Goal: Task Accomplishment & Management: Use online tool/utility

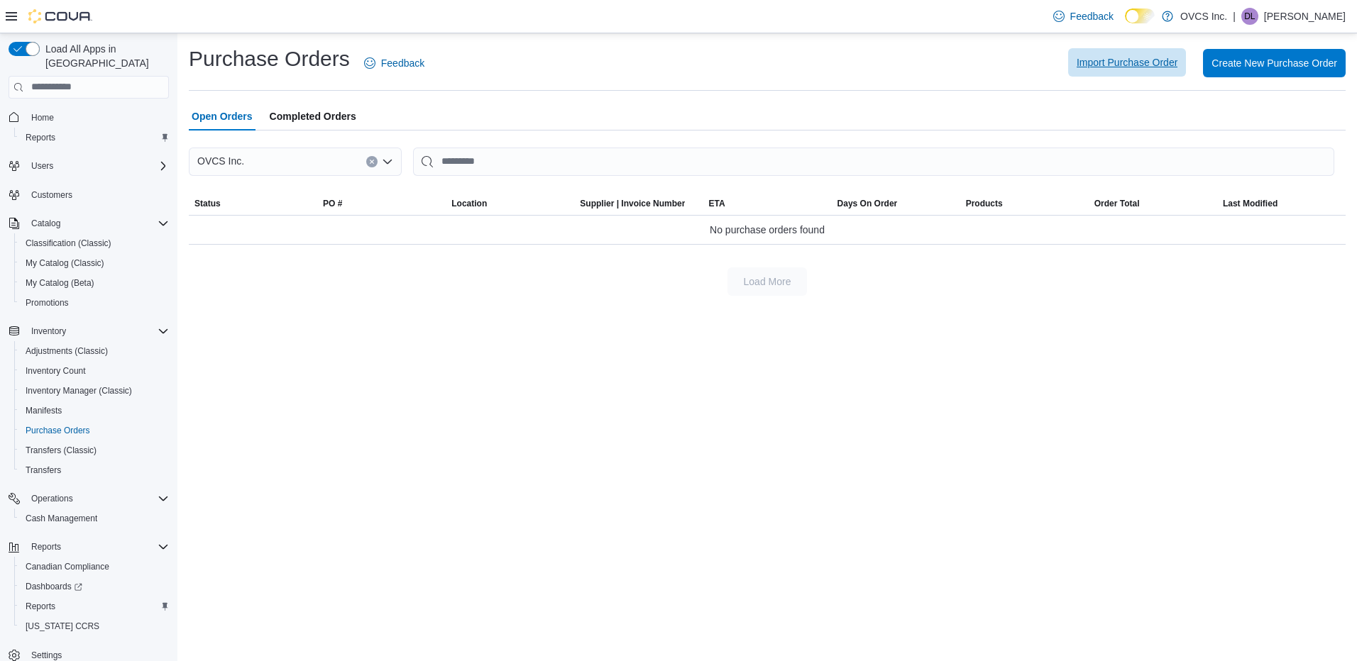
click at [1113, 56] on span "Import Purchase Order" at bounding box center [1127, 62] width 101 height 14
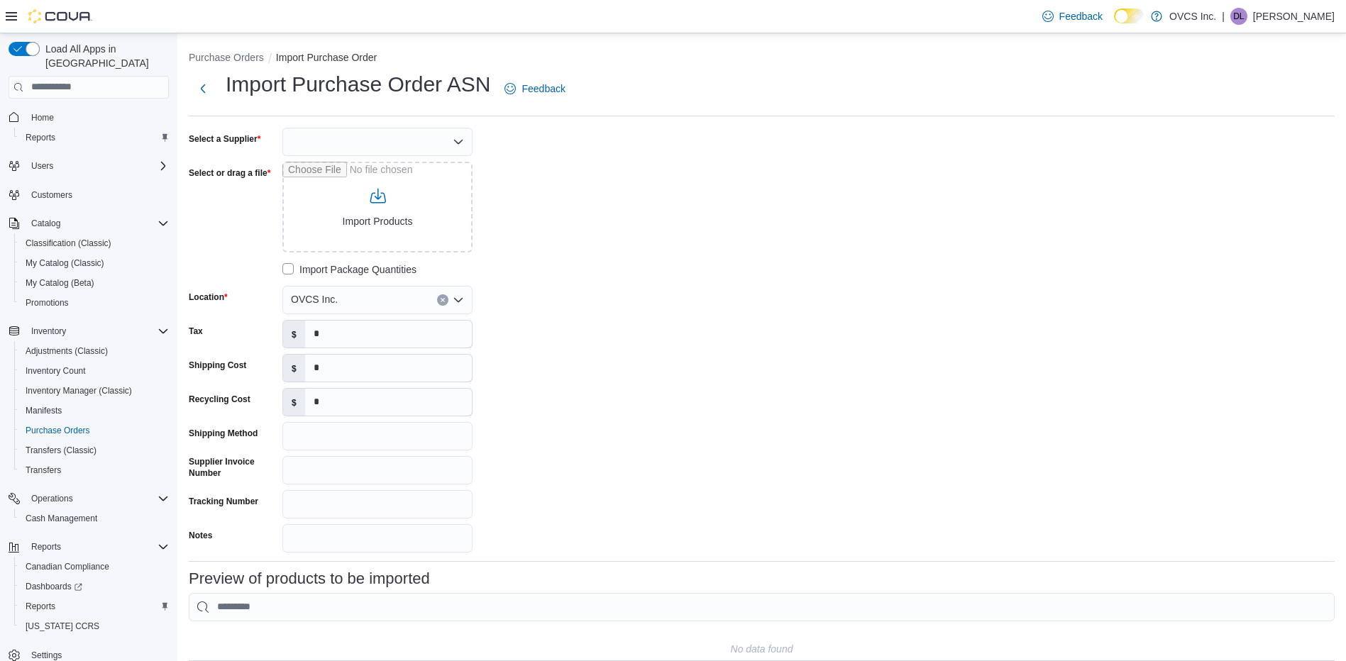
click at [457, 140] on icon "Open list of options" at bounding box center [458, 141] width 11 height 11
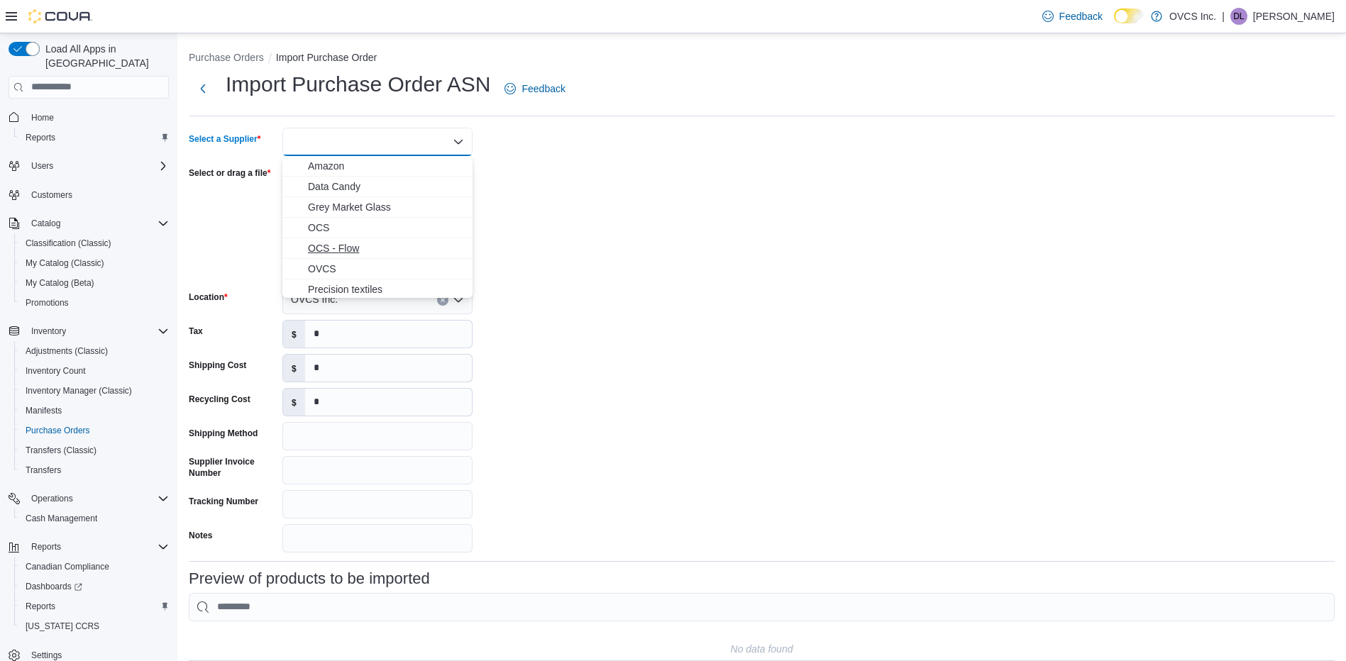
click at [351, 246] on span "OCS - Flow" at bounding box center [386, 248] width 156 height 14
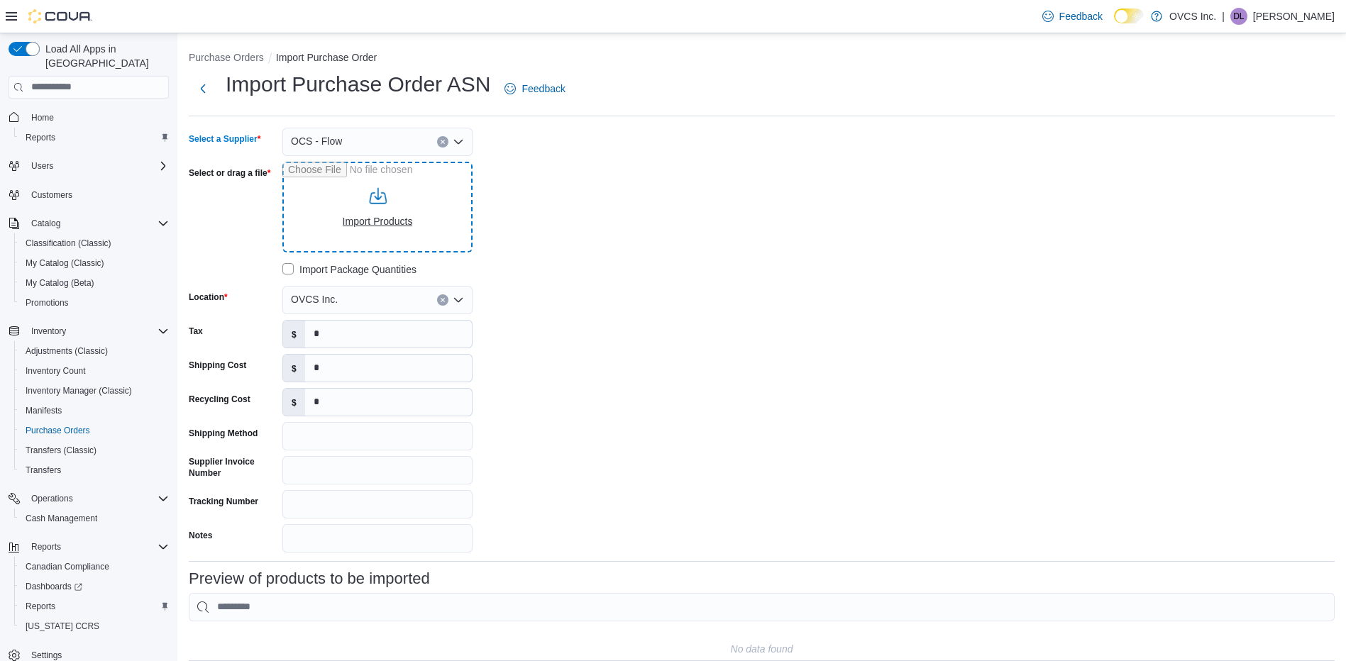
click at [365, 220] on input "Select or drag a file" at bounding box center [377, 207] width 190 height 91
type input "**********"
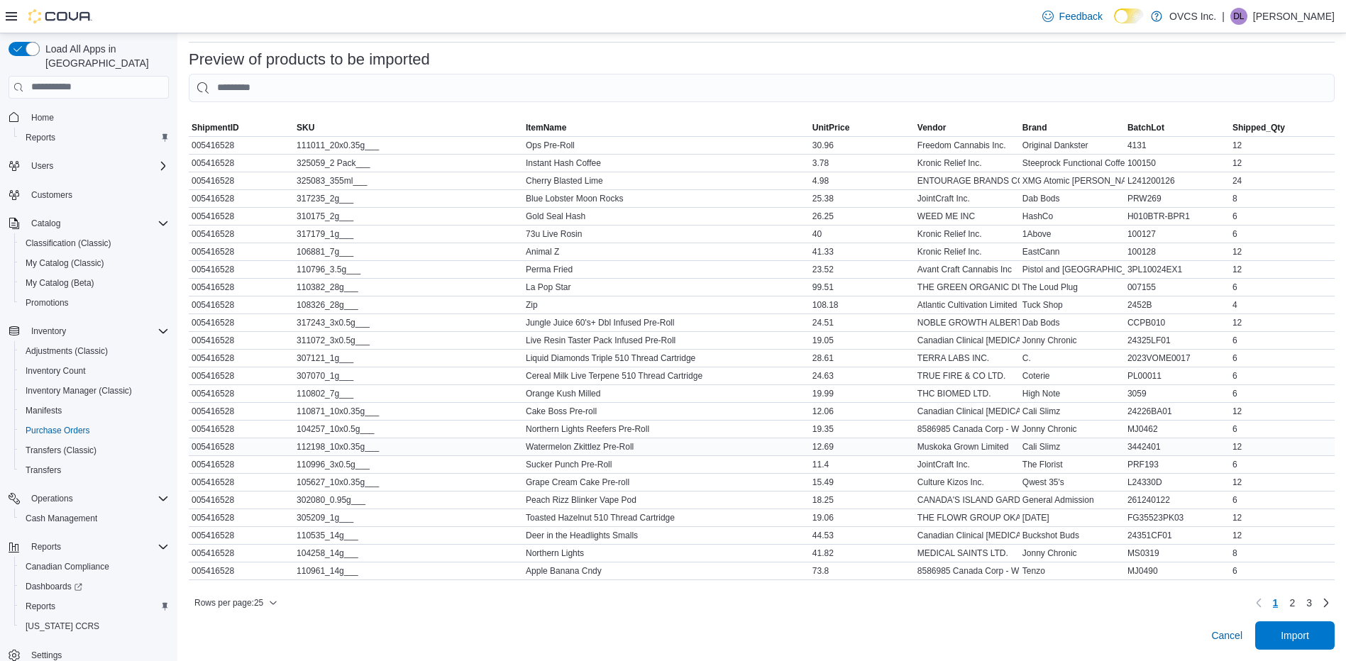
scroll to position [530, 0]
click at [1288, 630] on span "Import" at bounding box center [1295, 635] width 62 height 28
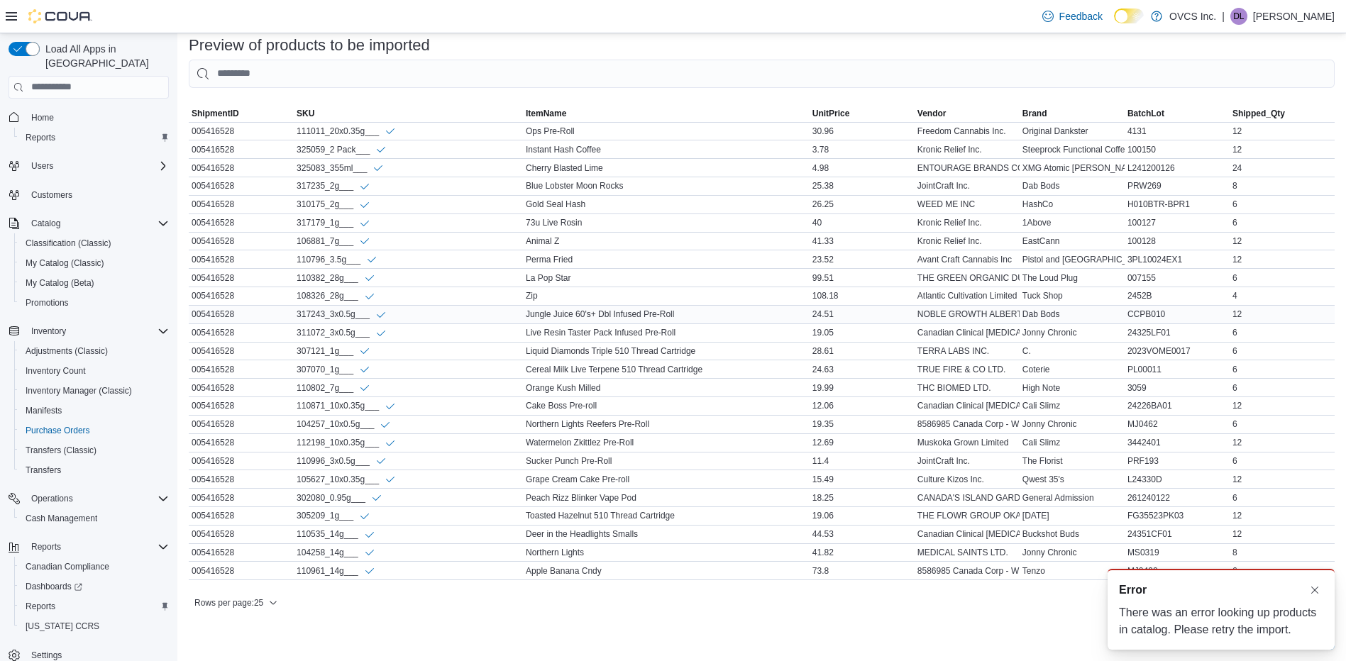
scroll to position [546, 0]
click at [1312, 590] on button "Dismiss toast" at bounding box center [1315, 589] width 17 height 17
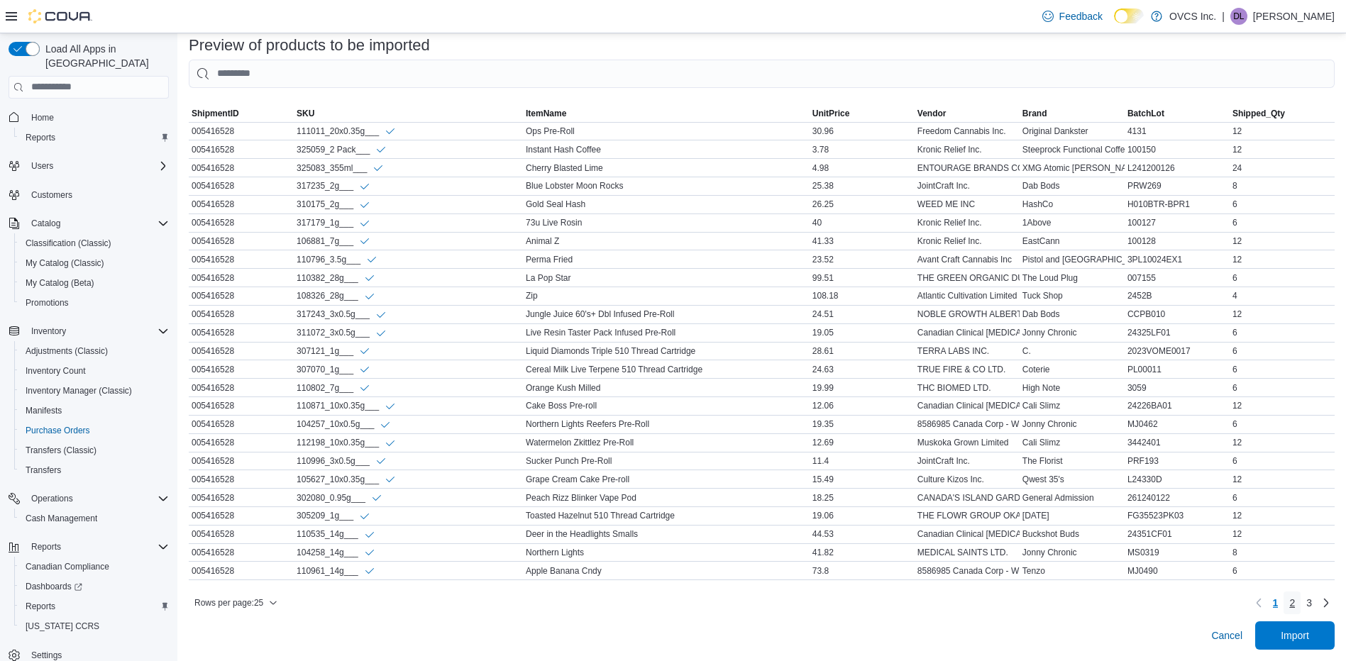
click at [1295, 602] on span "2" at bounding box center [1293, 603] width 6 height 14
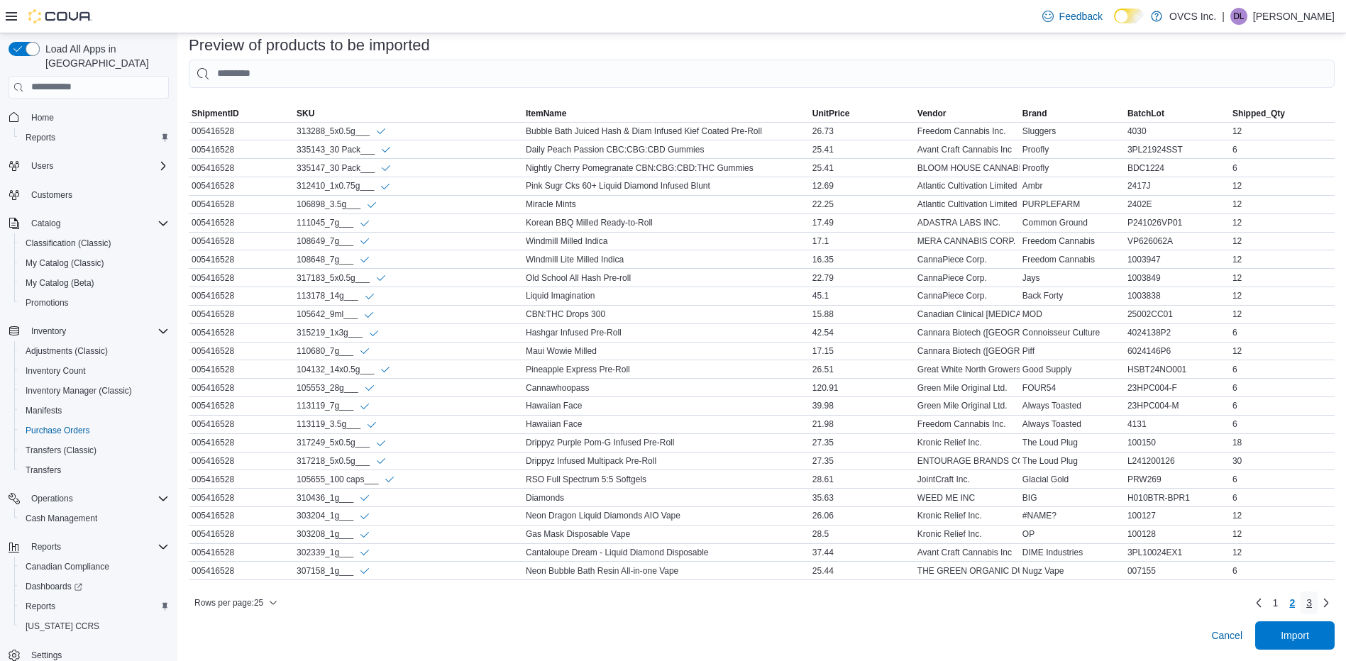
click at [1318, 605] on link "3" at bounding box center [1309, 603] width 17 height 23
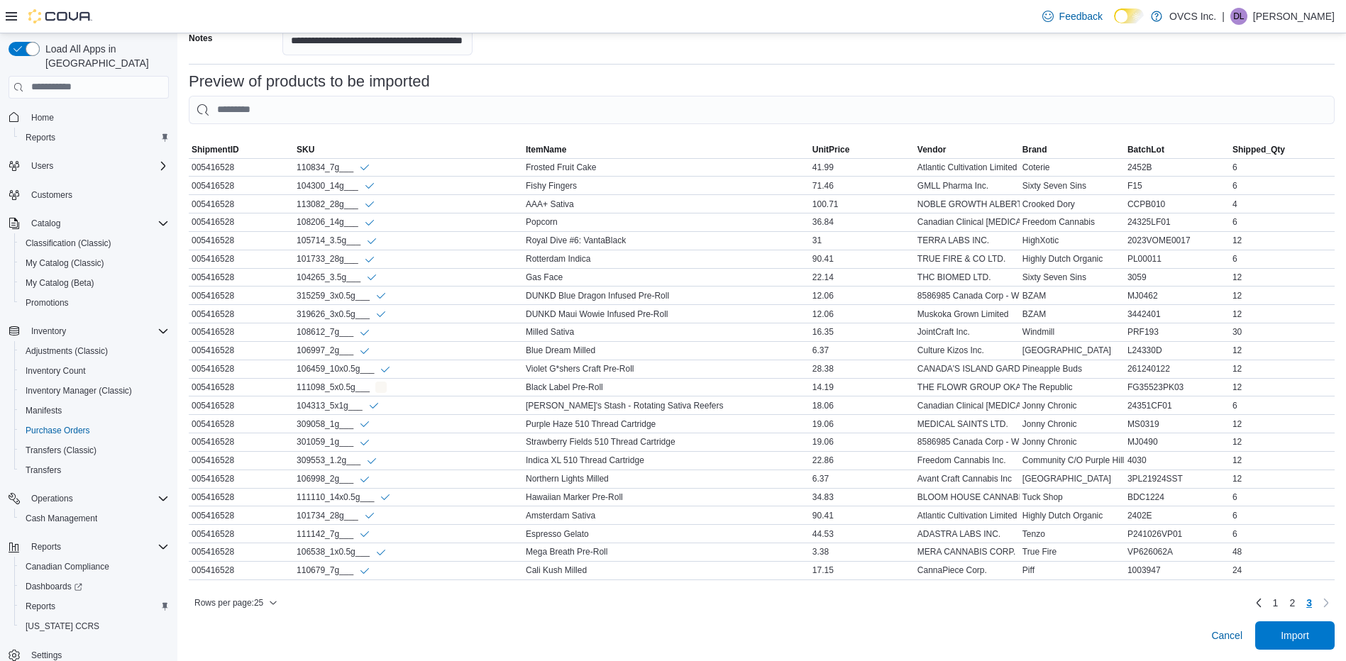
scroll to position [509, 0]
drag, startPoint x: 371, startPoint y: 374, endPoint x: 291, endPoint y: 372, distance: 80.2
click at [291, 378] on tr "ShipmentID 005416528 SKU 111098_5x0.5g___ ItemName Black Label Pre-Roll UnitPri…" at bounding box center [762, 387] width 1146 height 18
drag, startPoint x: 291, startPoint y: 372, endPoint x: 319, endPoint y: 377, distance: 28.1
copy tr "SKU 111098_5x0.5g___"
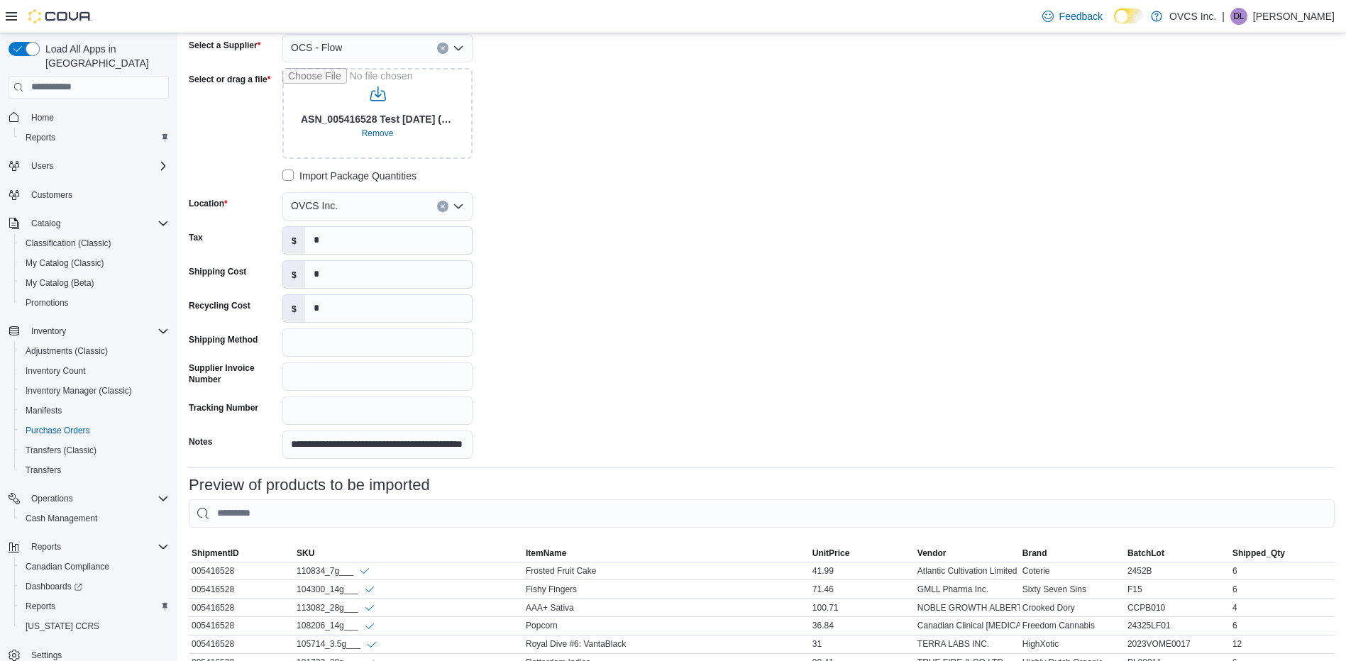
scroll to position [83, 0]
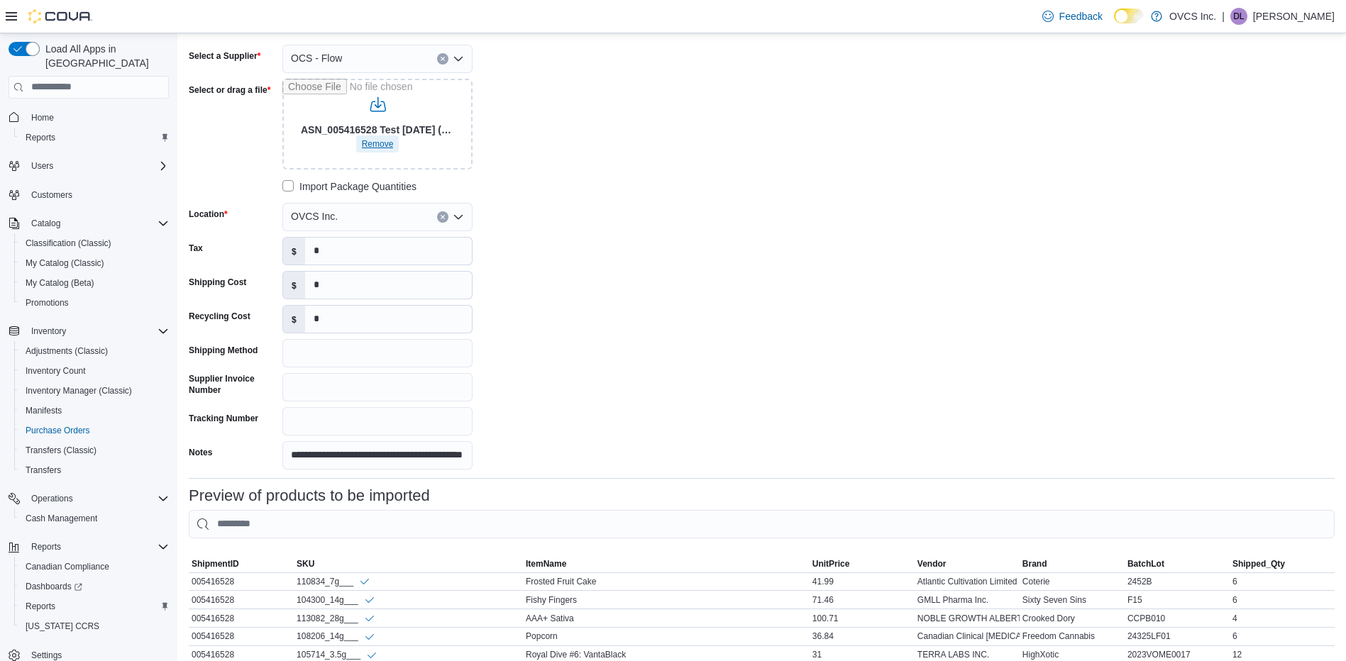
click at [365, 141] on span "Remove" at bounding box center [378, 143] width 32 height 11
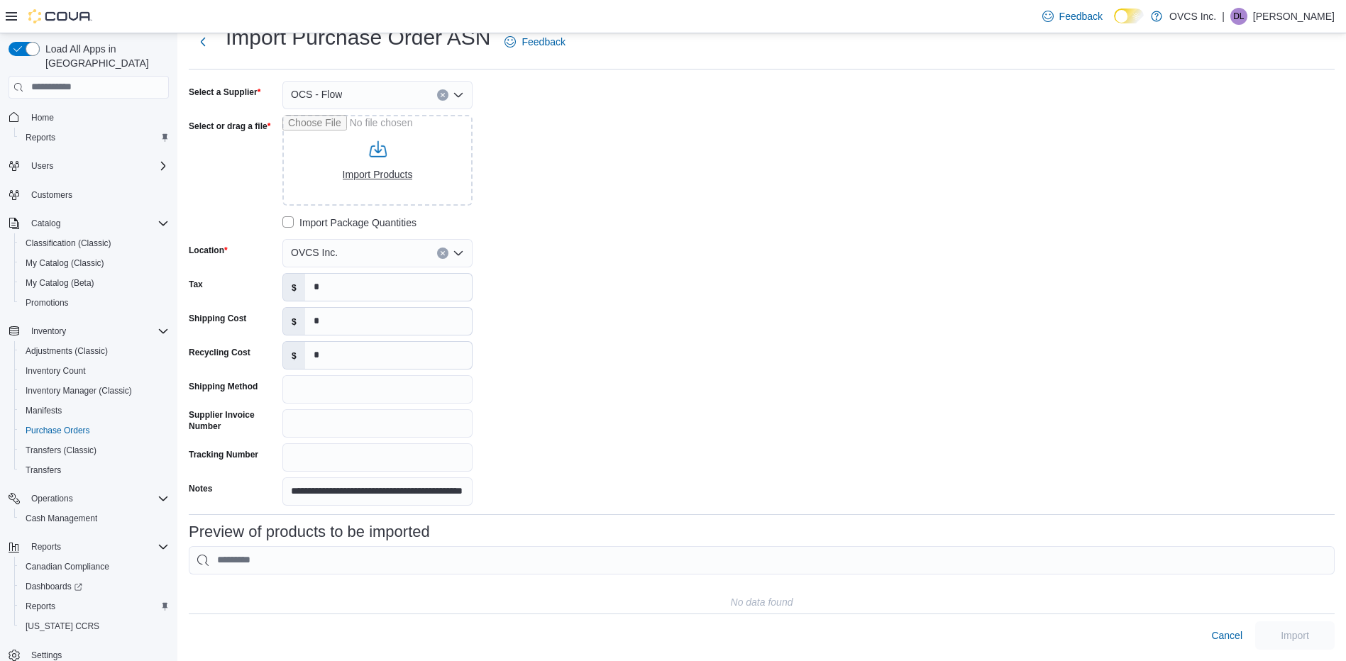
scroll to position [57, 0]
click at [381, 161] on input "Select or drag a file" at bounding box center [377, 160] width 190 height 91
type input "**********"
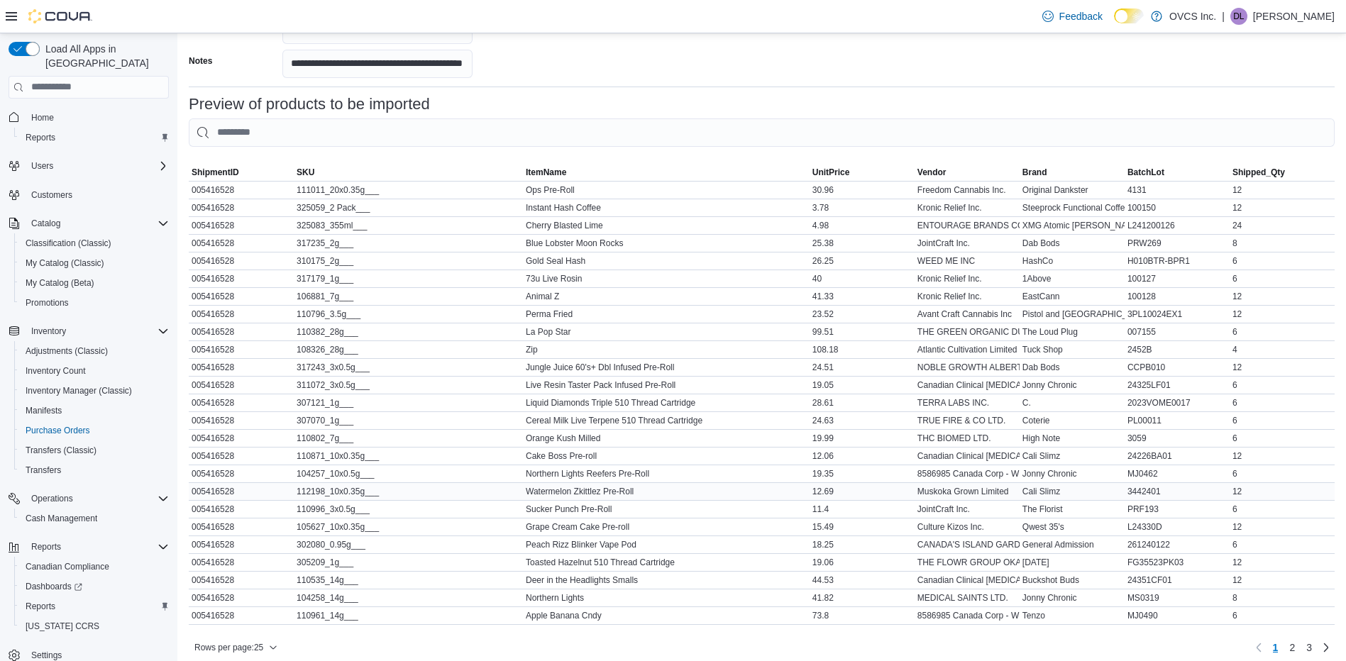
scroll to position [530, 0]
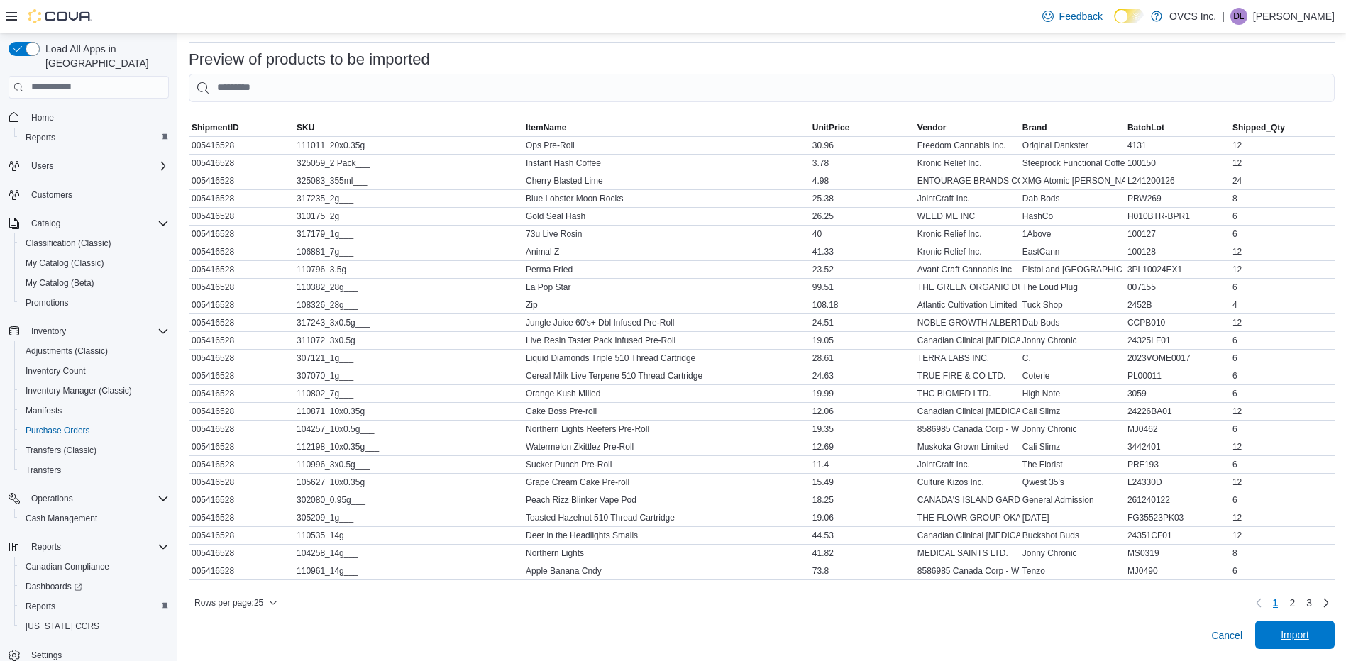
click at [1306, 632] on span "Import" at bounding box center [1295, 635] width 28 height 14
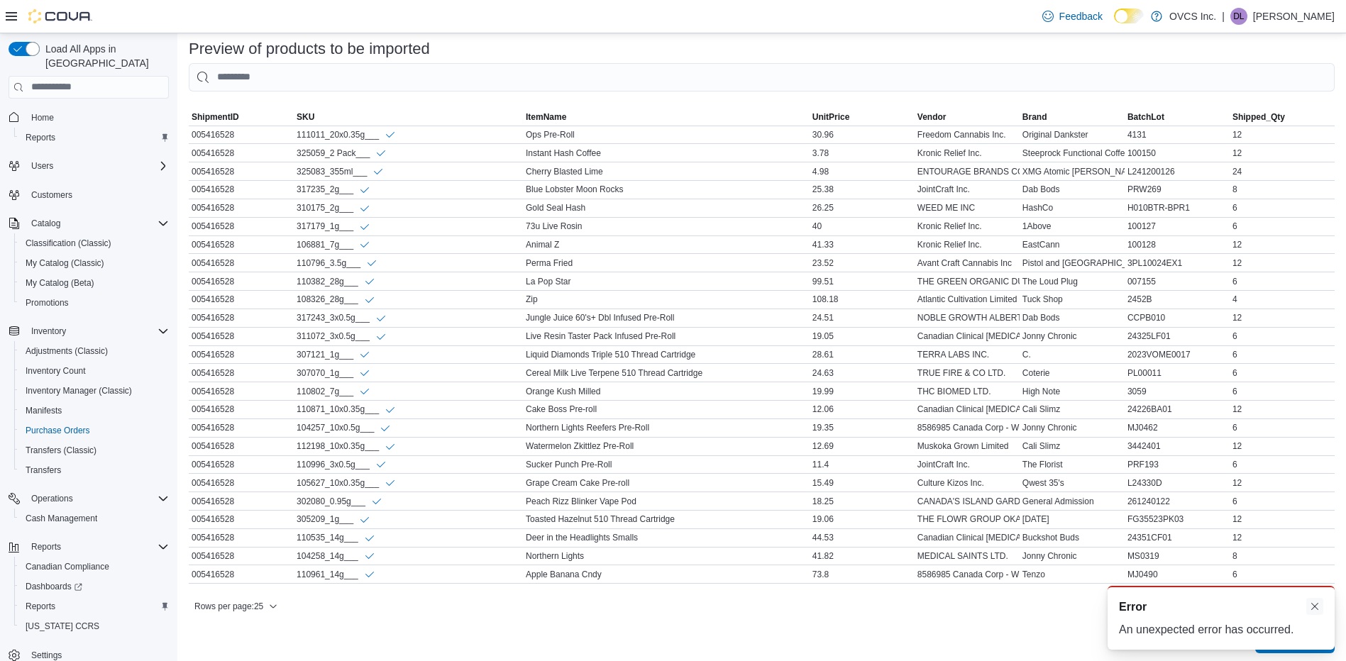
click at [1314, 607] on button "Dismiss toast" at bounding box center [1315, 606] width 17 height 17
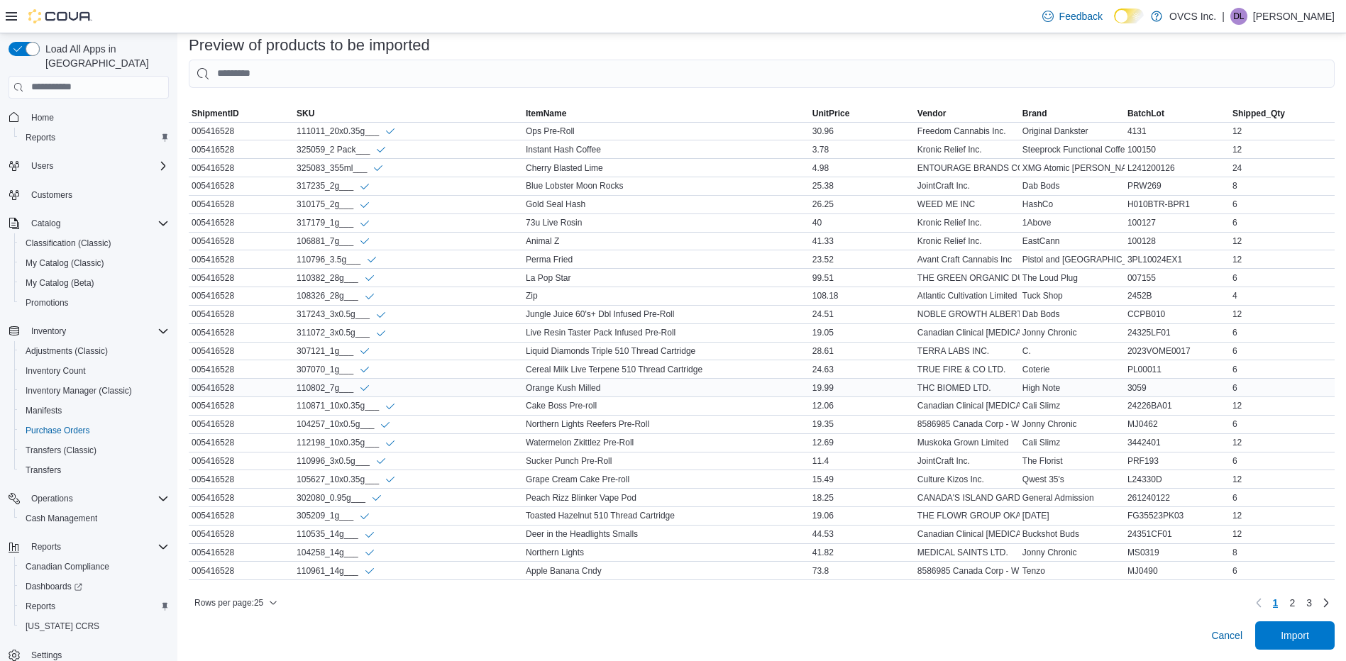
scroll to position [546, 0]
click at [1295, 605] on span "2" at bounding box center [1293, 603] width 6 height 14
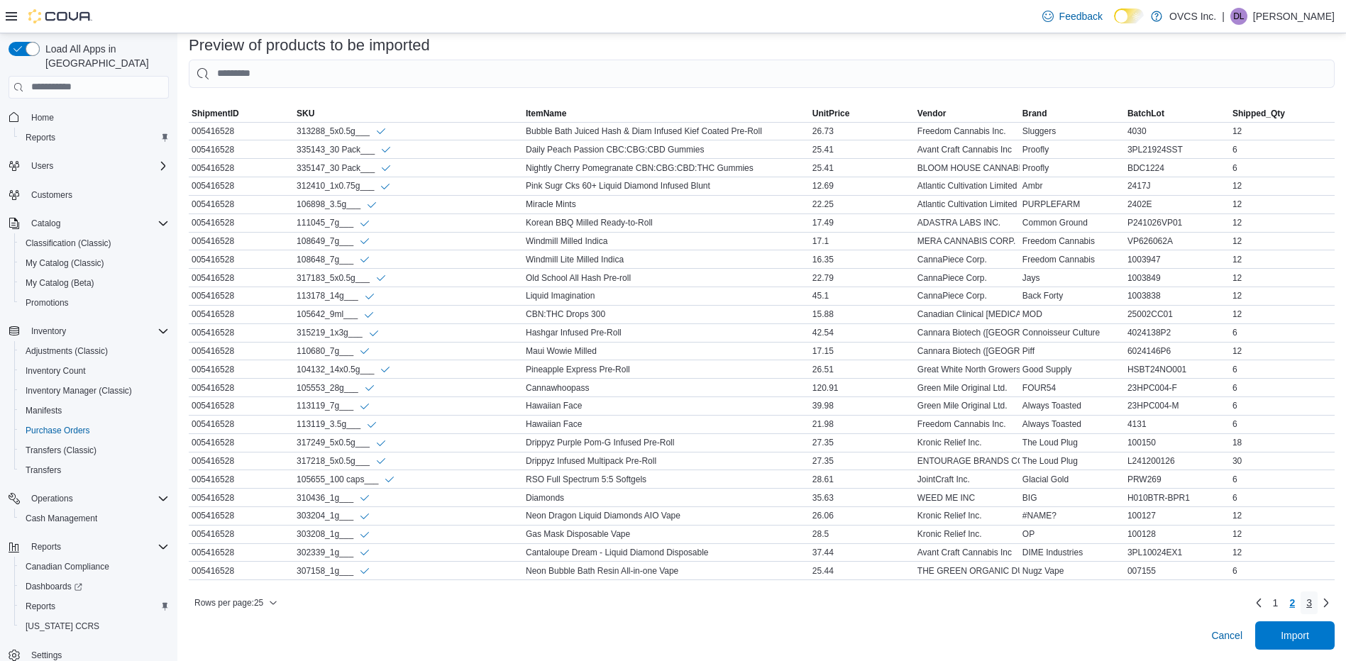
click at [1312, 603] on span "3" at bounding box center [1310, 603] width 6 height 14
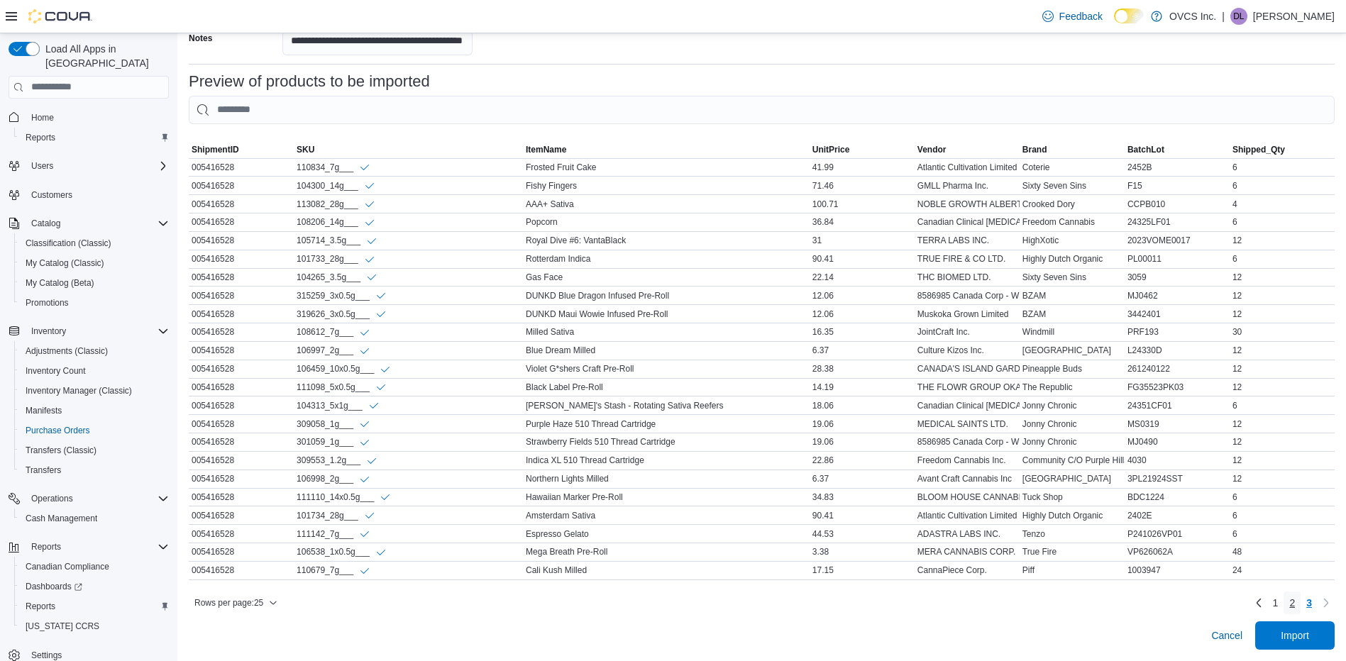
click at [1295, 606] on span "2" at bounding box center [1293, 603] width 6 height 14
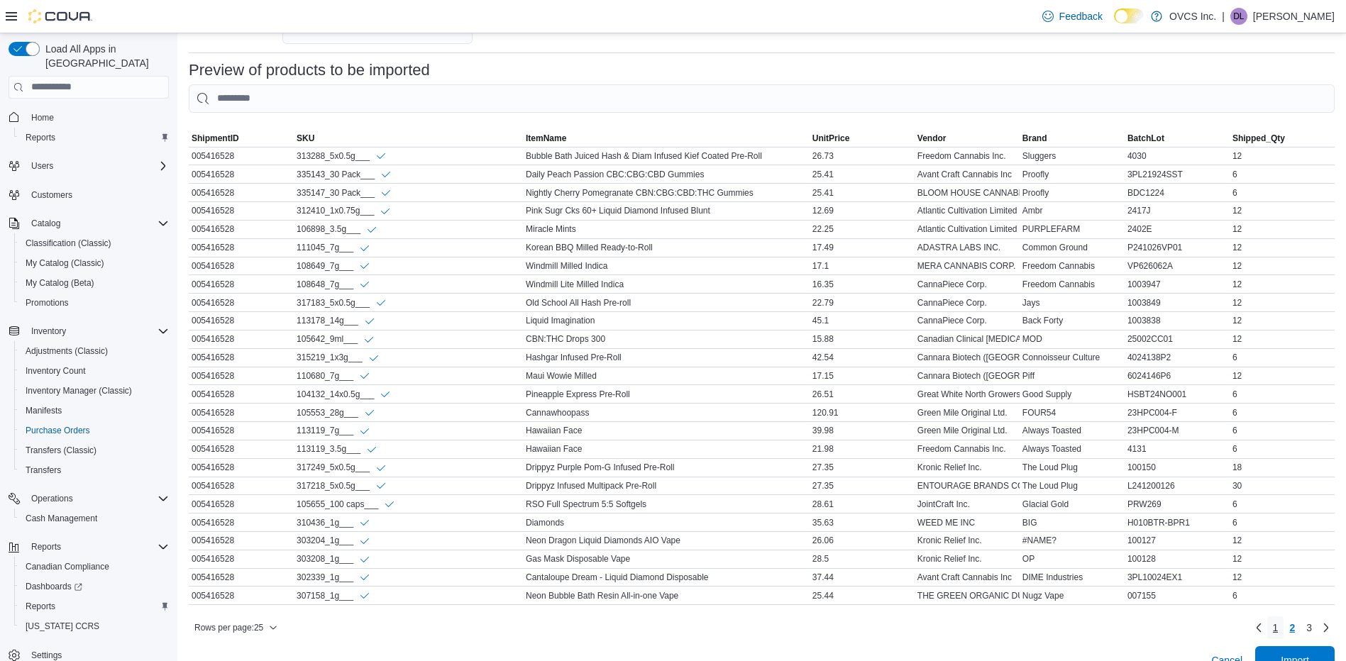
click at [1279, 635] on span "1" at bounding box center [1276, 628] width 6 height 14
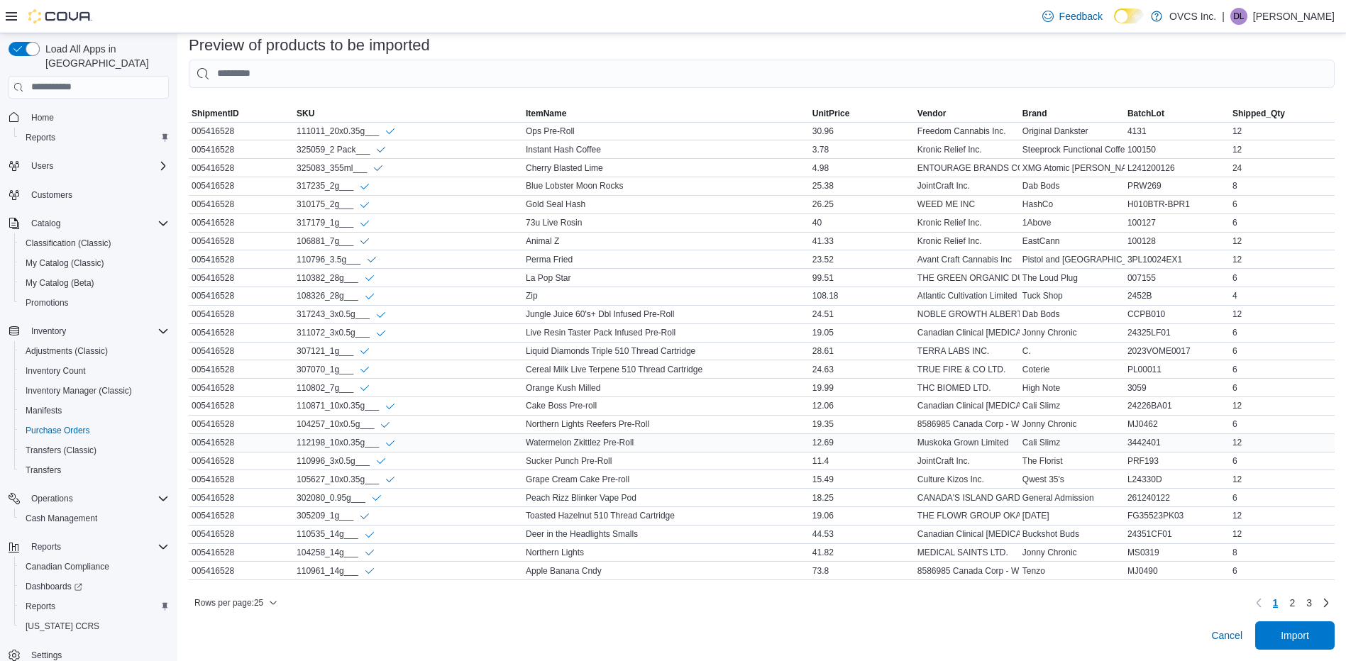
scroll to position [546, 0]
click at [1295, 601] on span "2" at bounding box center [1293, 603] width 6 height 14
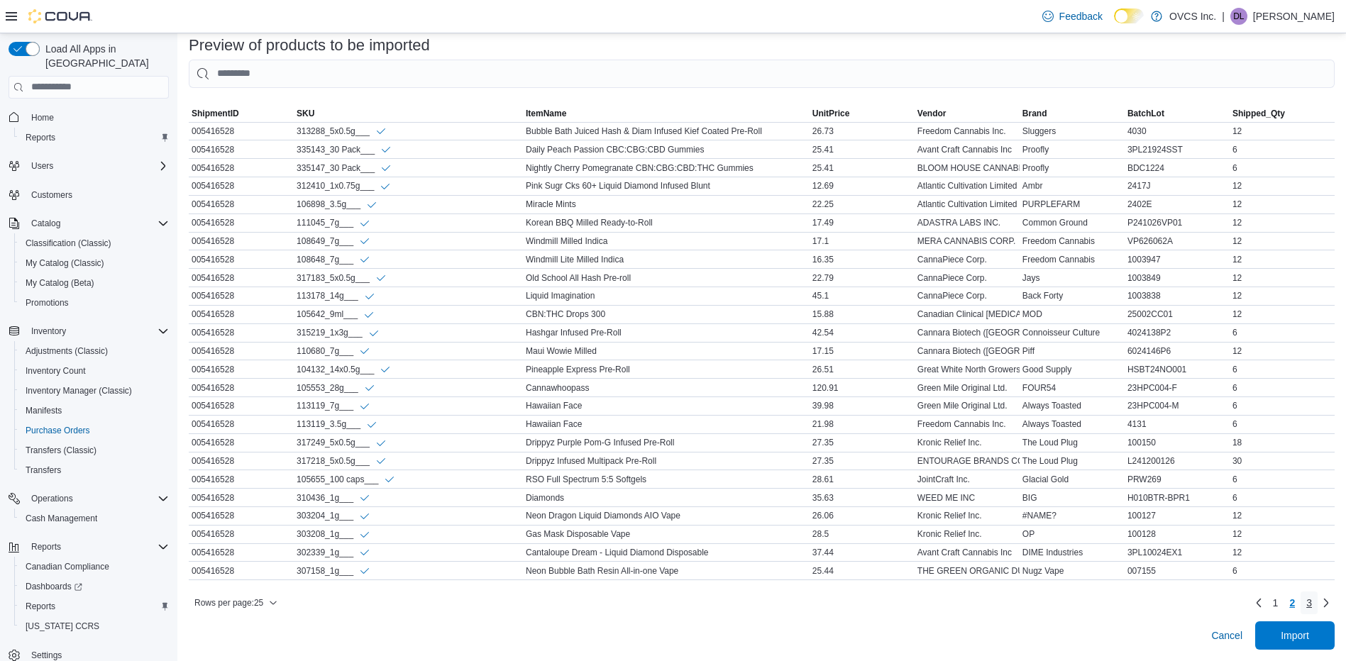
click at [1318, 600] on link "3" at bounding box center [1309, 603] width 17 height 23
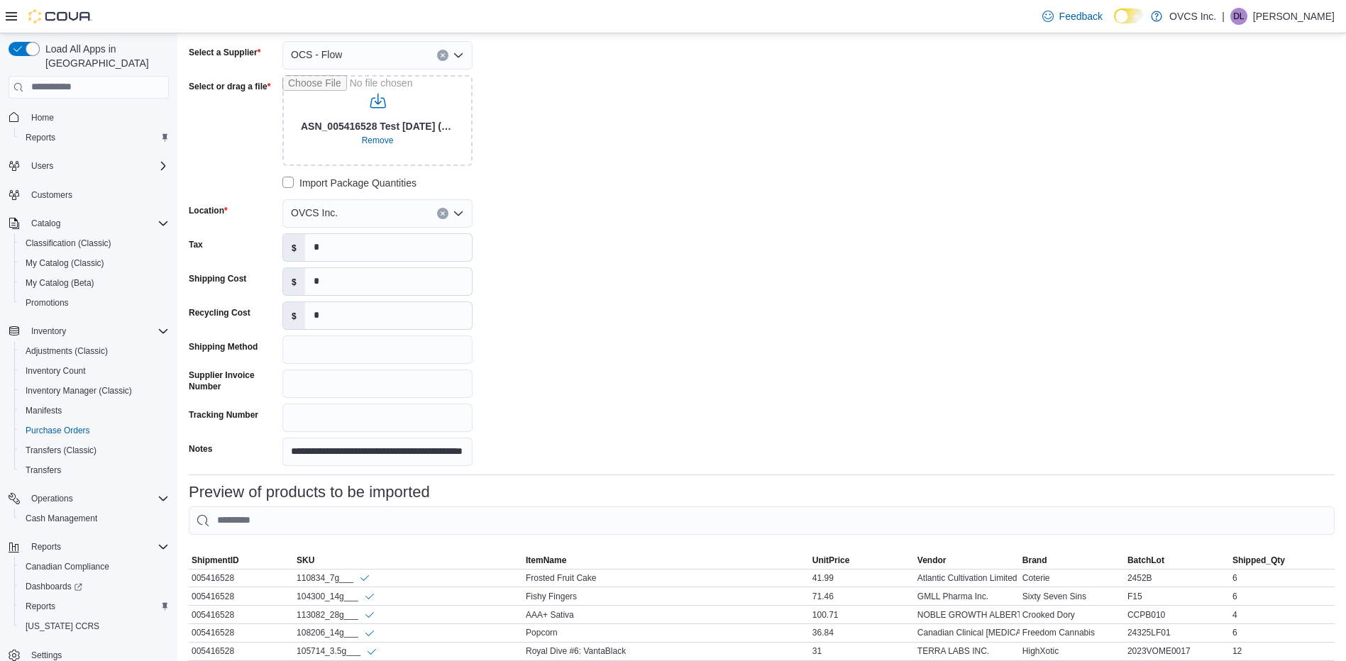
scroll to position [0, 0]
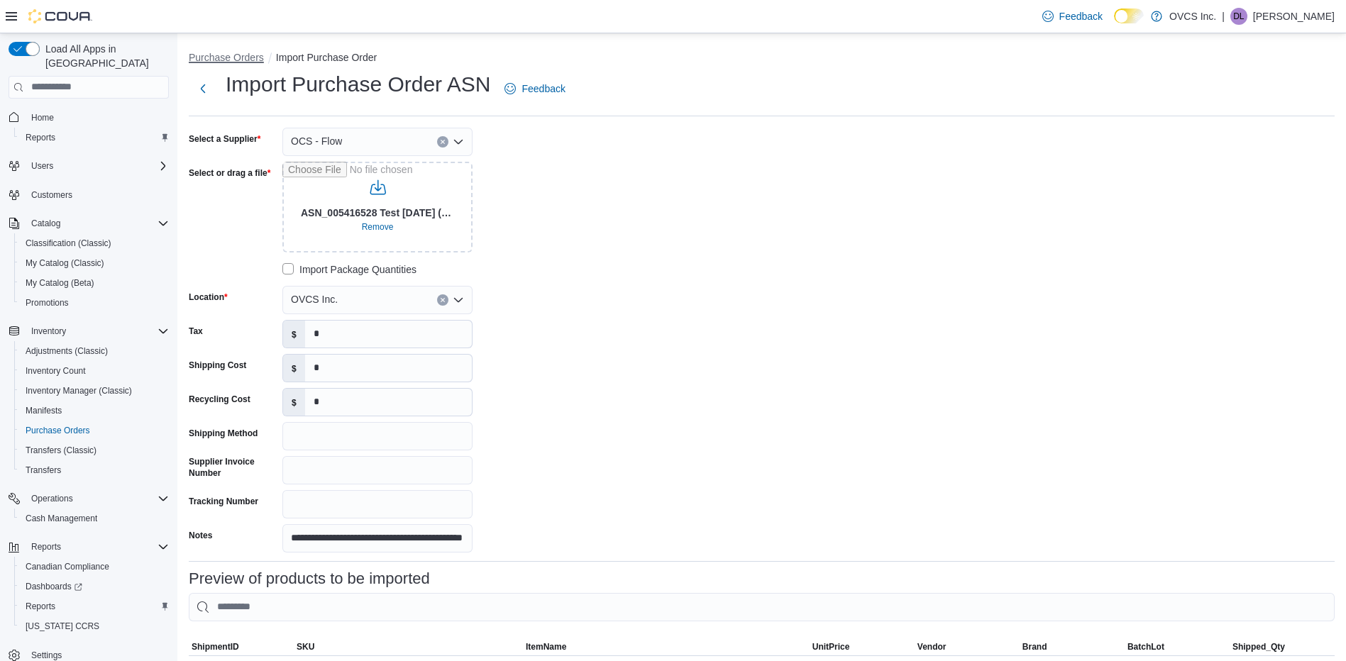
click at [243, 55] on button "Purchase Orders" at bounding box center [226, 57] width 75 height 11
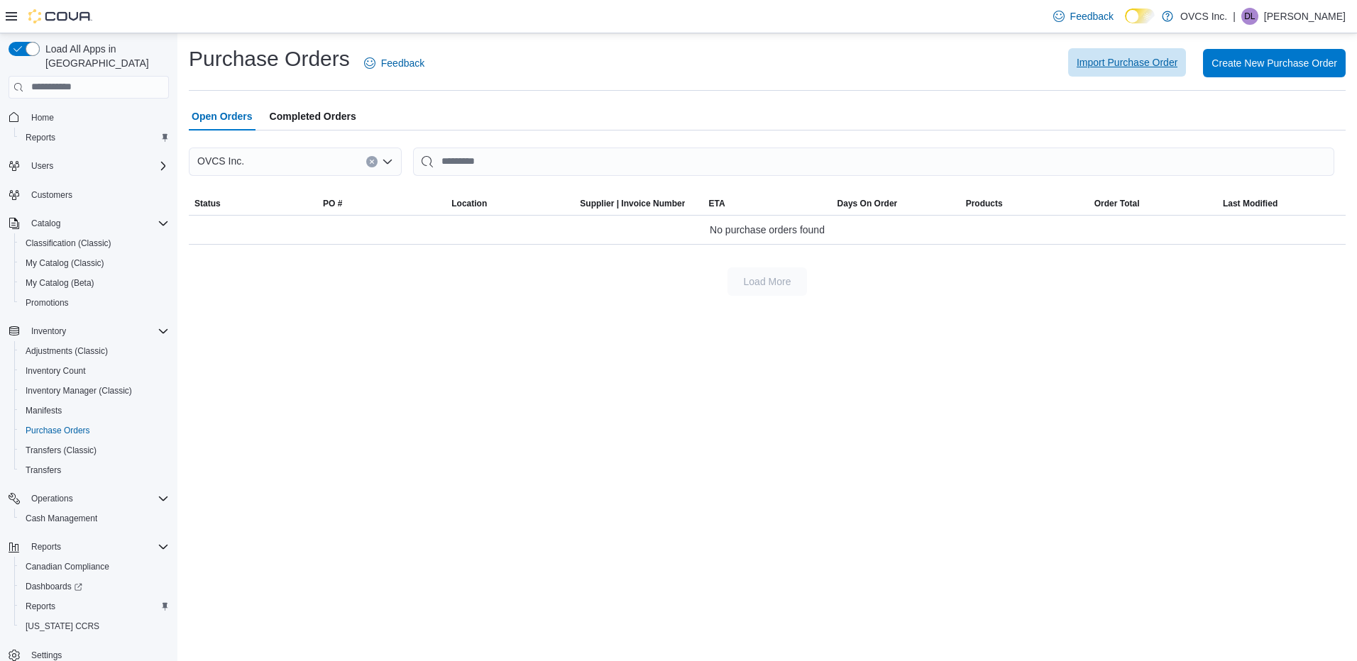
click at [1122, 61] on span "Import Purchase Order" at bounding box center [1127, 62] width 101 height 14
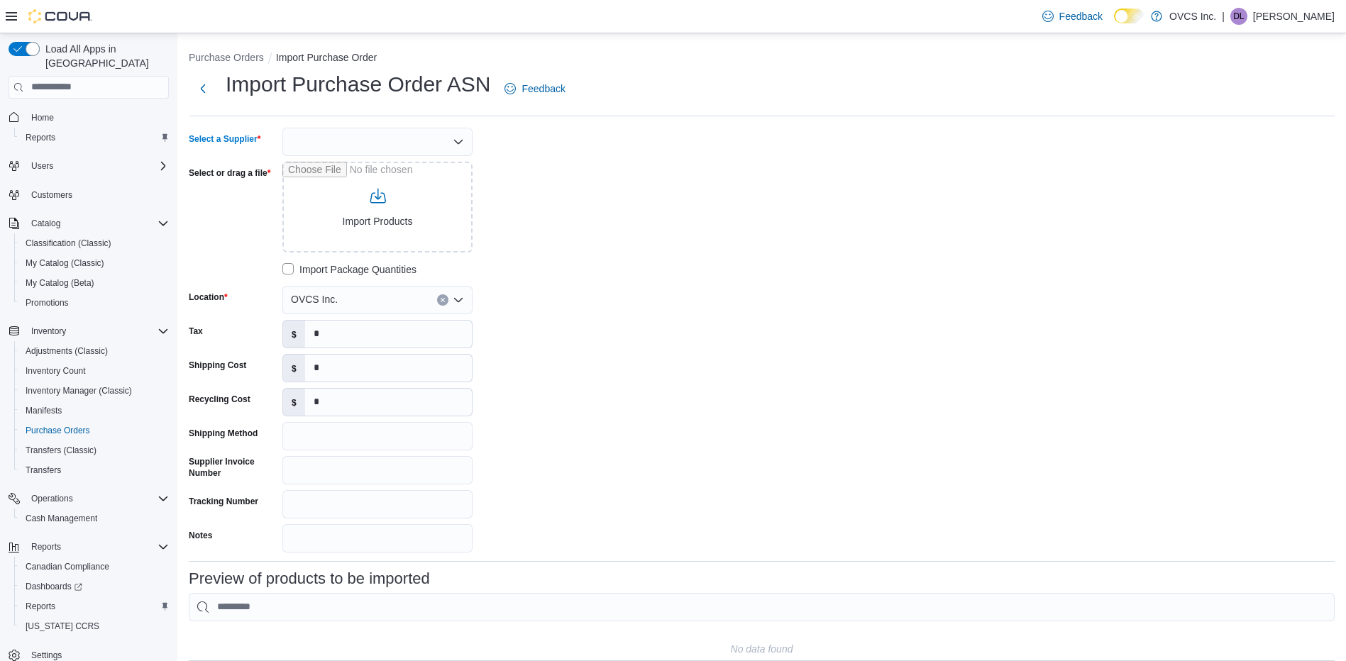
click at [457, 140] on icon "Open list of options" at bounding box center [458, 141] width 11 height 11
click at [353, 250] on span "OCS - Flow" at bounding box center [386, 248] width 156 height 14
click at [385, 222] on input "Select or drag a file" at bounding box center [377, 207] width 190 height 91
type input "**********"
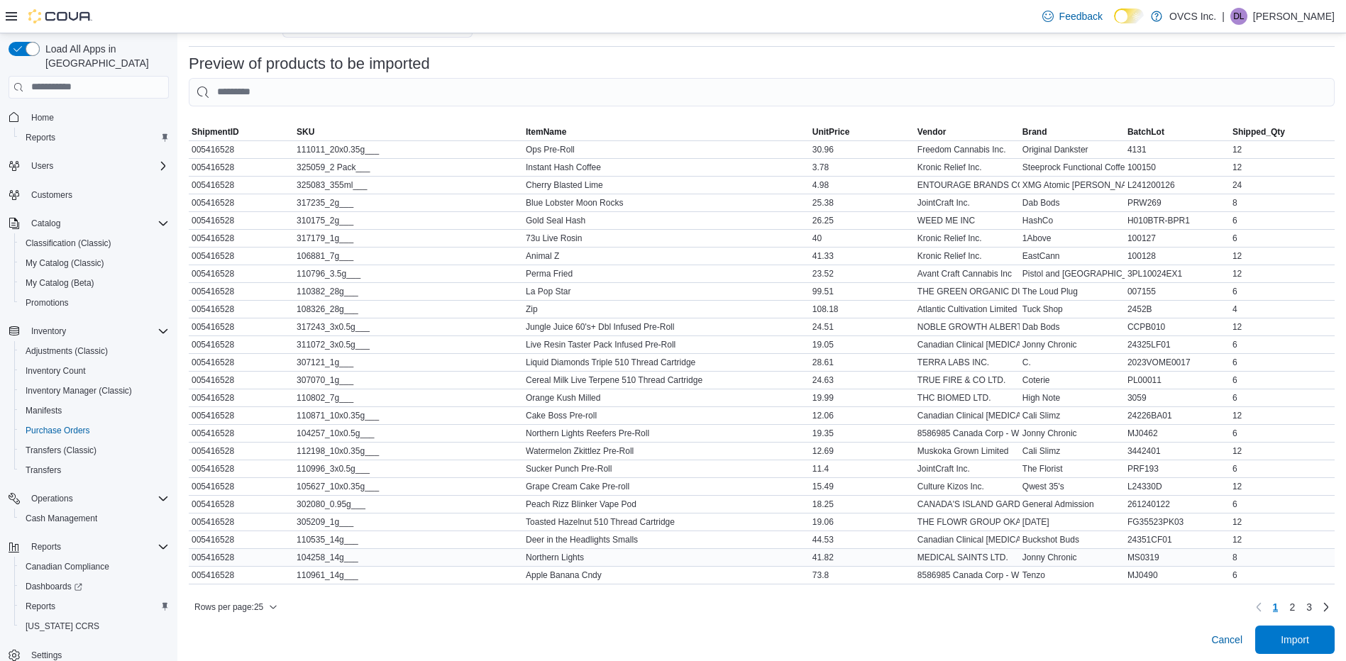
scroll to position [530, 0]
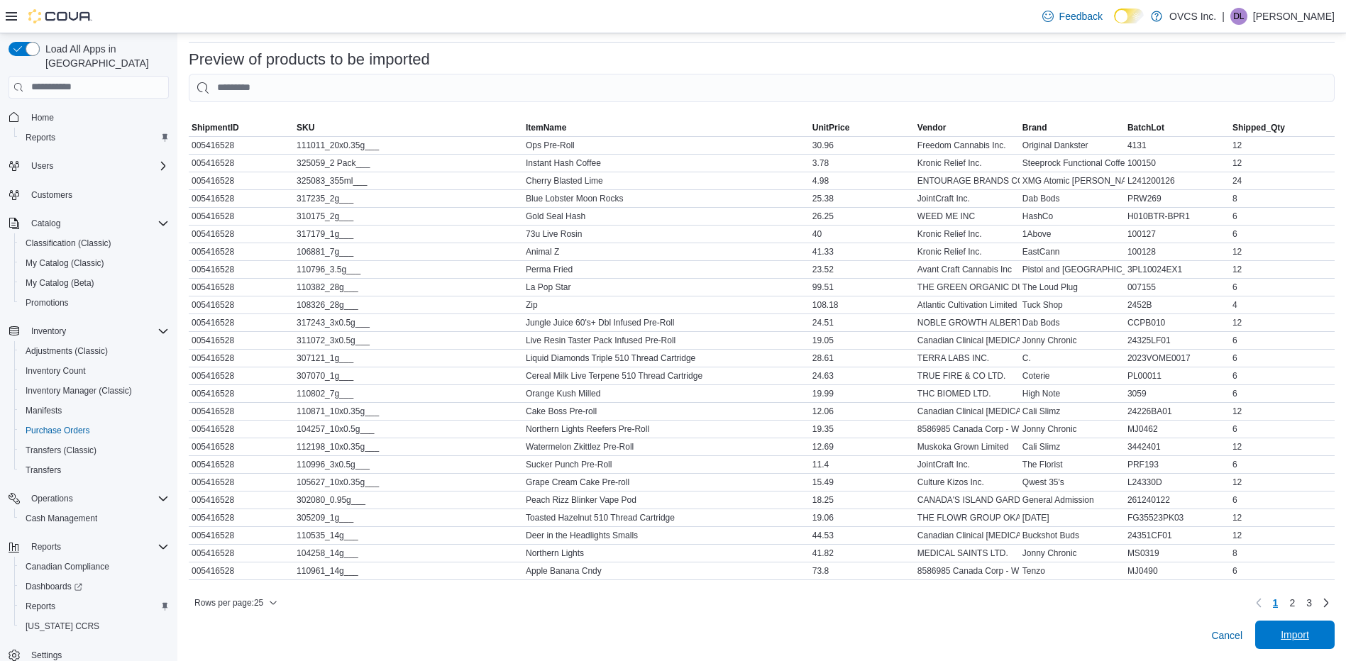
click at [1305, 630] on span "Import" at bounding box center [1295, 635] width 28 height 14
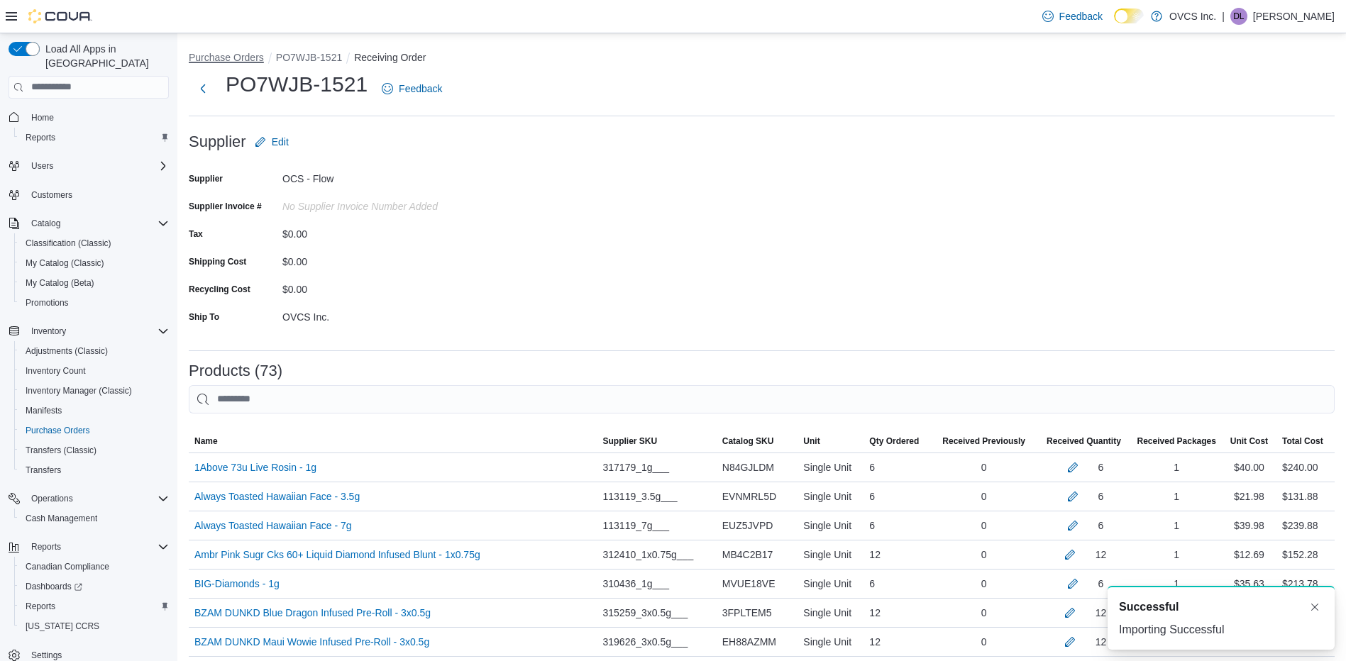
click at [239, 60] on button "Purchase Orders" at bounding box center [226, 57] width 75 height 11
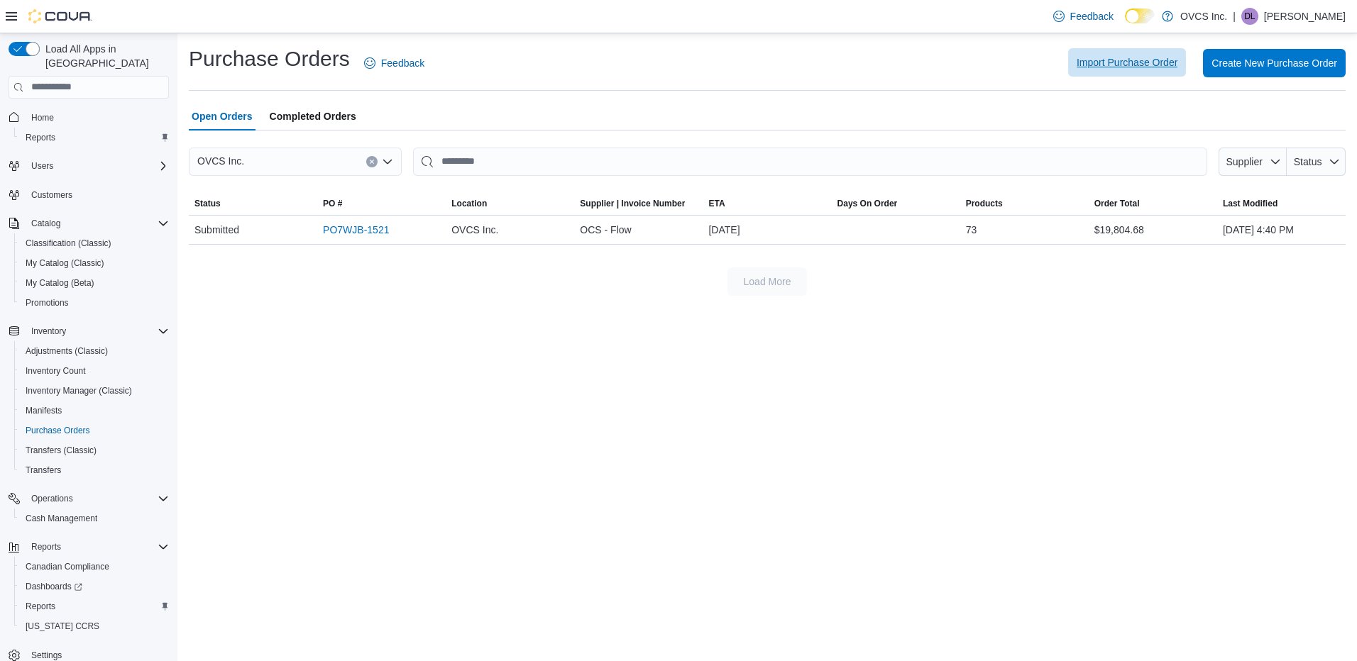
click at [1116, 62] on span "Import Purchase Order" at bounding box center [1127, 62] width 101 height 14
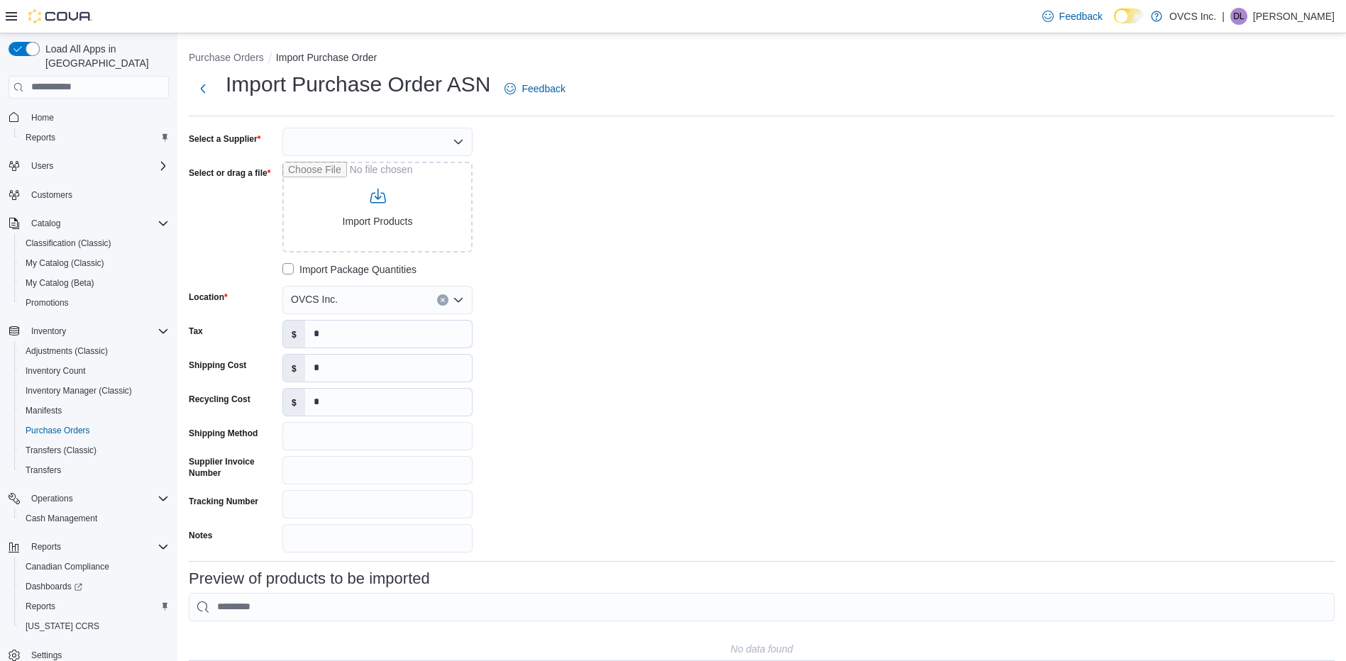
click at [461, 141] on icon "Open list of options" at bounding box center [458, 141] width 9 height 4
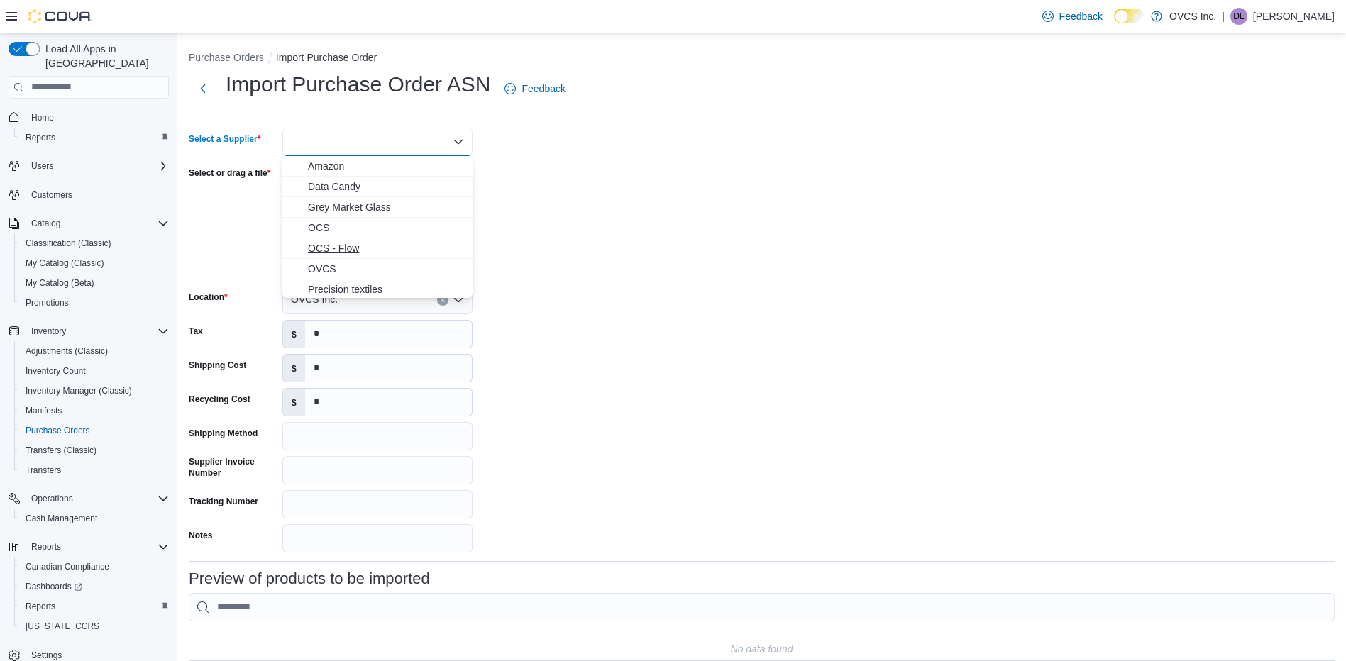
click at [348, 248] on span "OCS - Flow" at bounding box center [386, 248] width 156 height 14
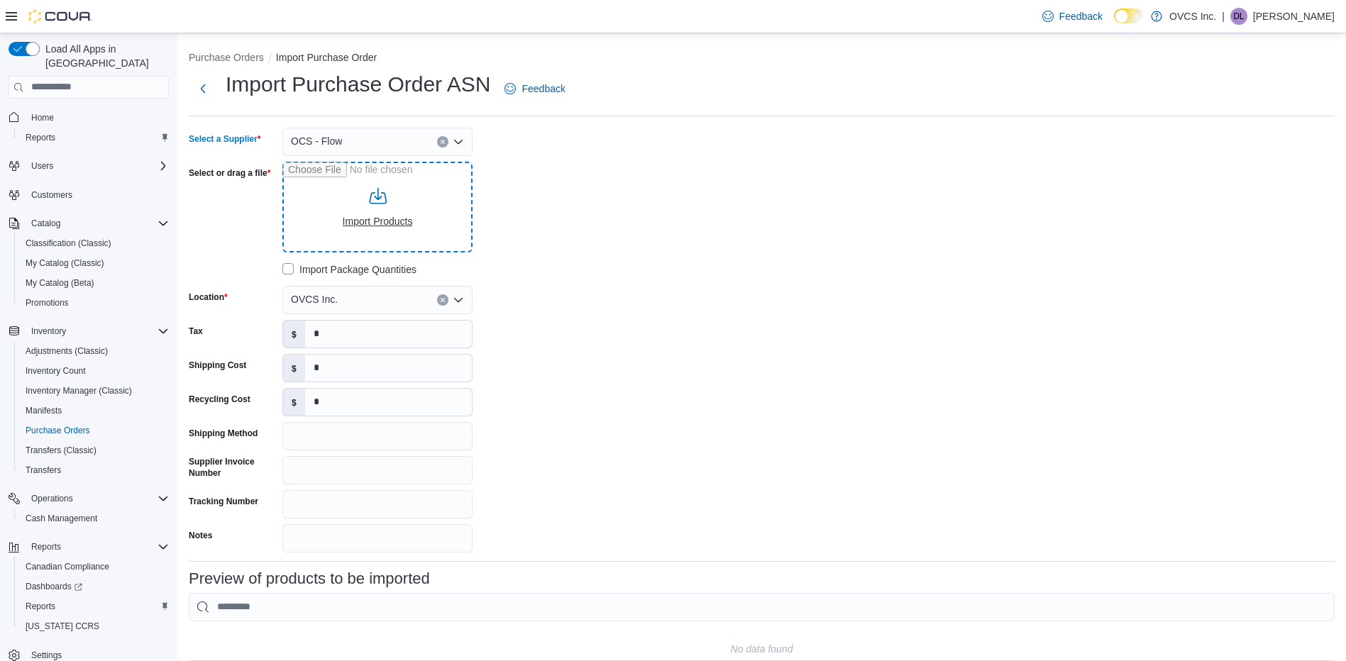
click at [373, 222] on input "Select or drag a file" at bounding box center [377, 207] width 190 height 91
type input "**********"
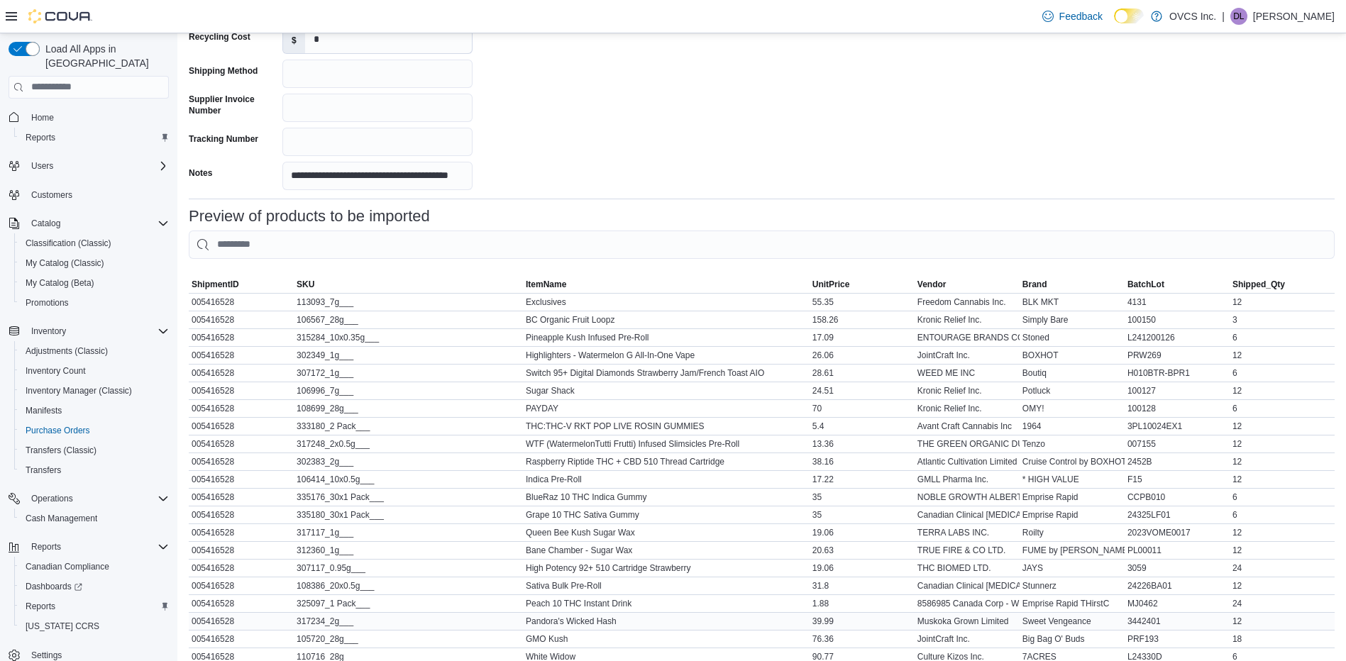
scroll to position [530, 0]
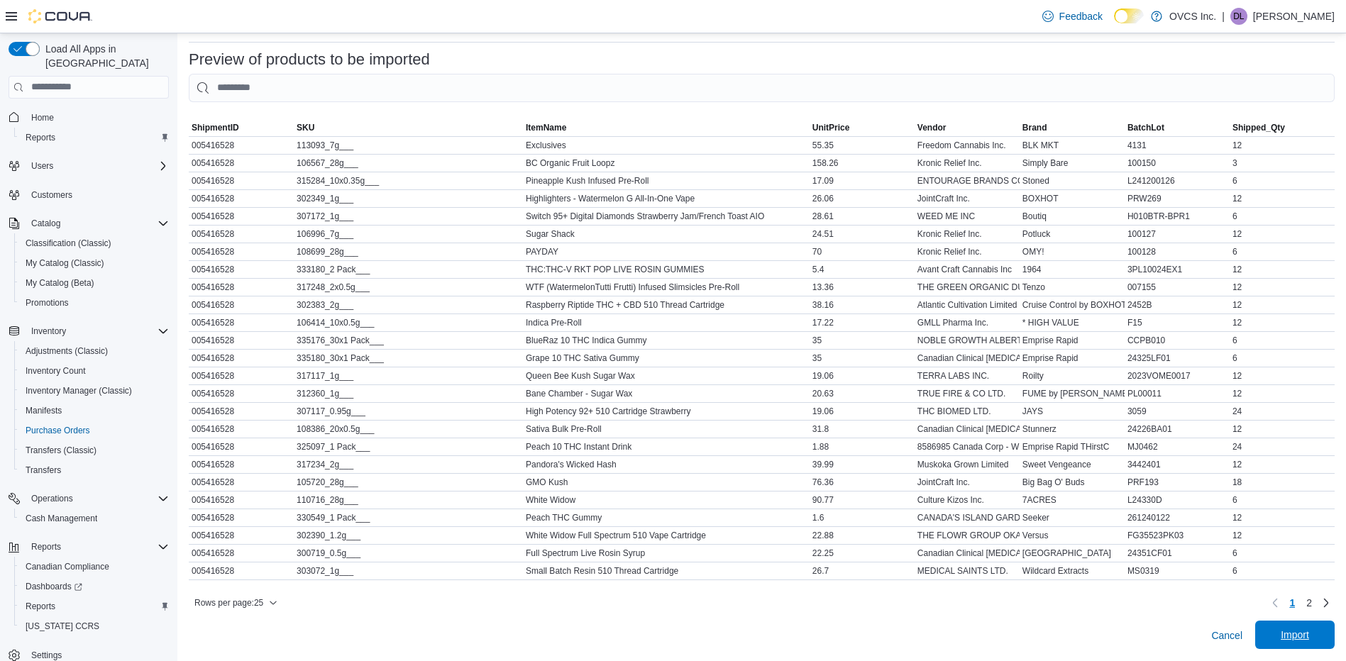
click at [1309, 634] on span "Import" at bounding box center [1295, 635] width 28 height 14
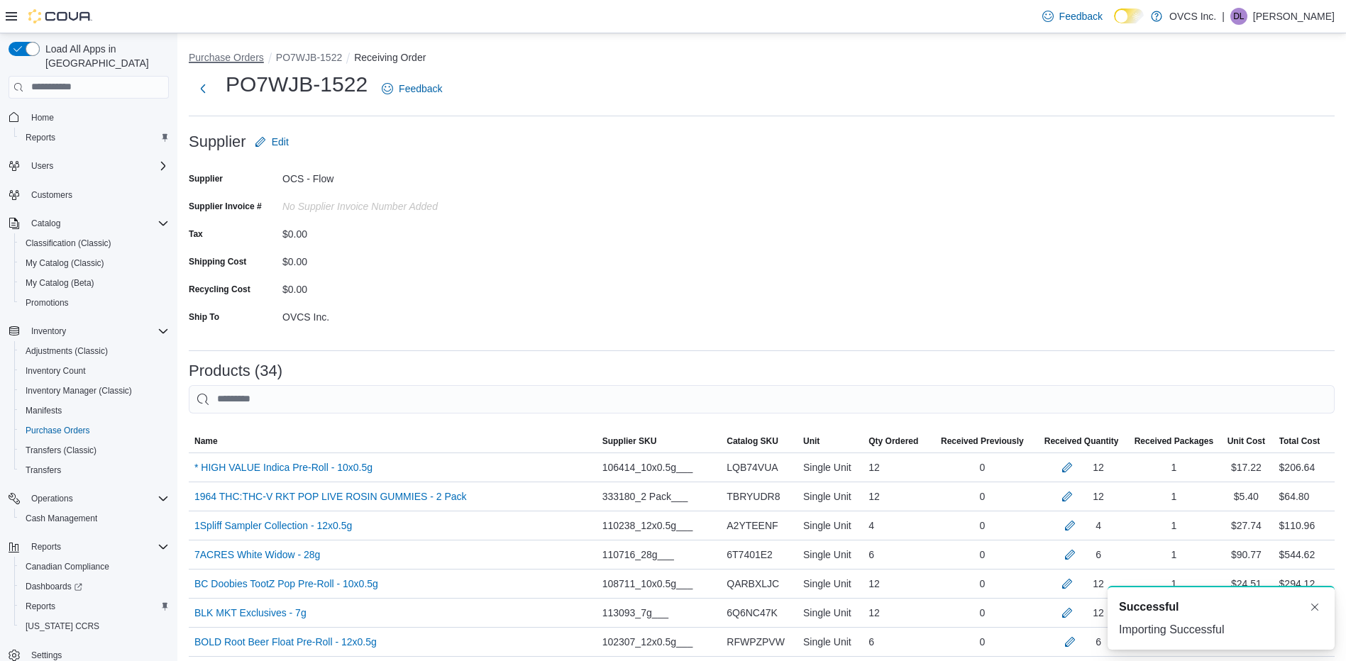
click at [236, 57] on button "Purchase Orders" at bounding box center [226, 57] width 75 height 11
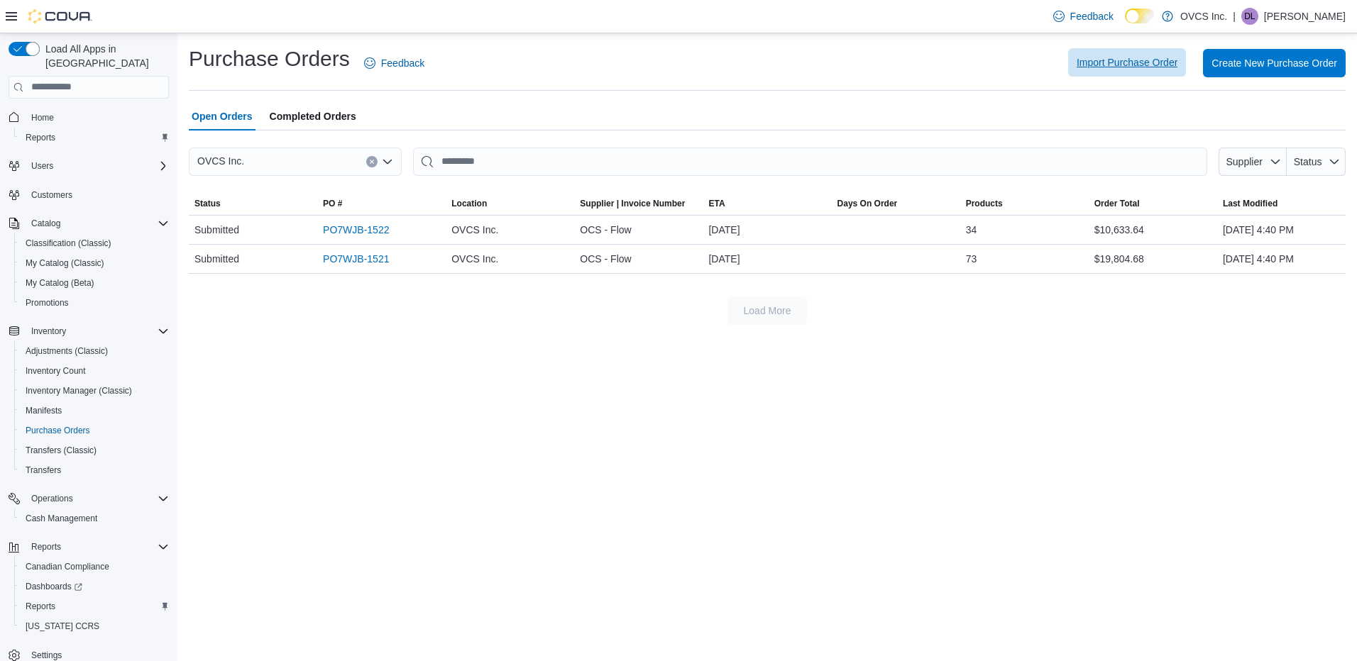
click at [1111, 60] on span "Import Purchase Order" at bounding box center [1127, 62] width 101 height 14
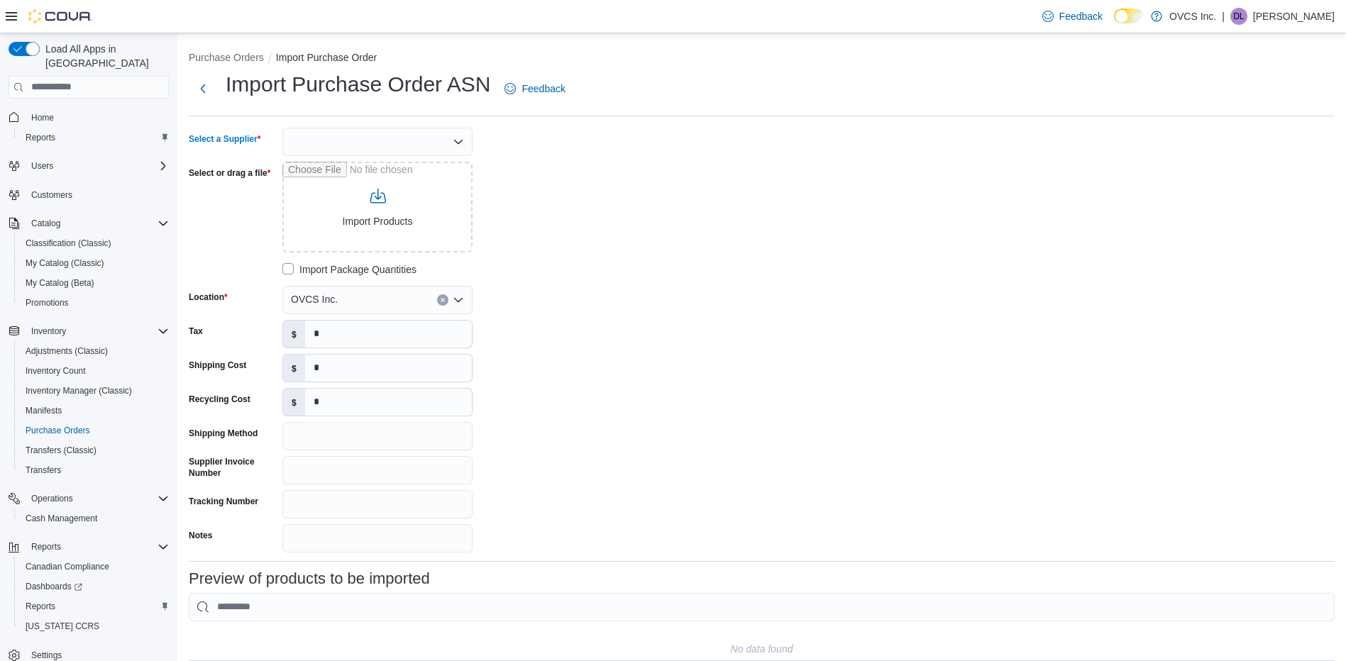
click at [458, 138] on icon "Open list of options" at bounding box center [458, 141] width 11 height 11
click at [350, 248] on span "OCS - Flow" at bounding box center [386, 248] width 156 height 14
click at [383, 219] on input "Select or drag a file" at bounding box center [377, 207] width 190 height 91
type input "**********"
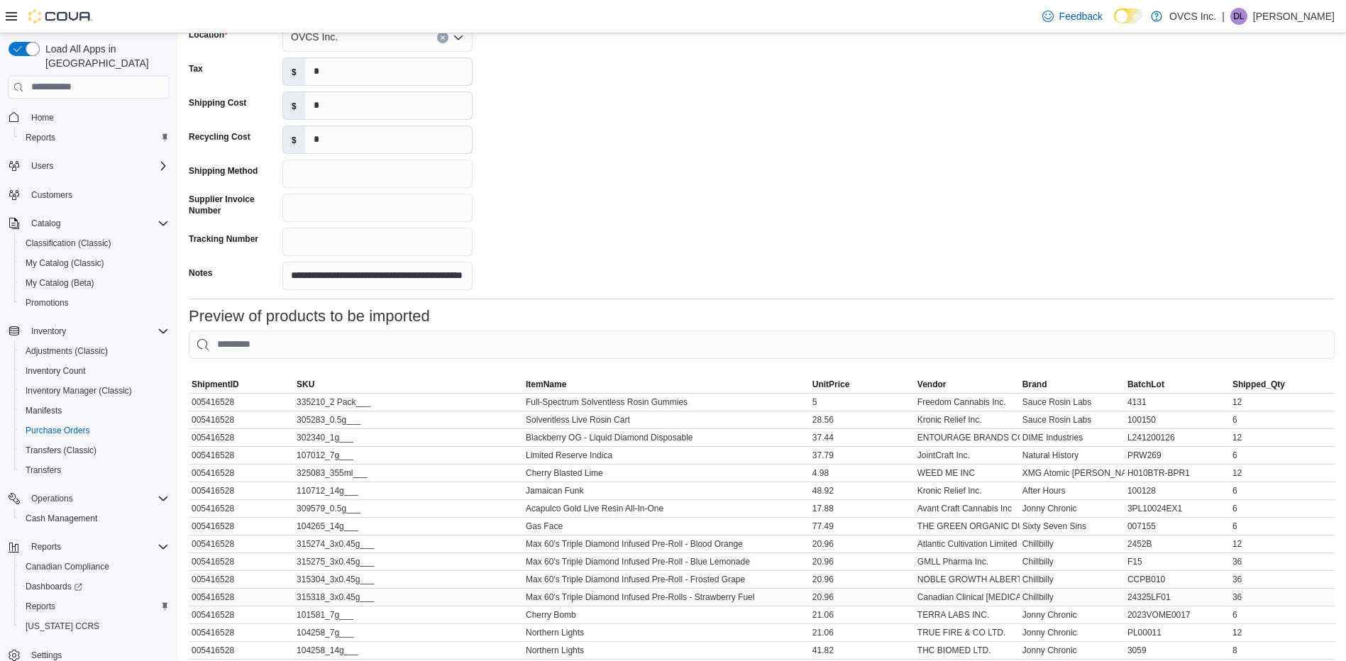
scroll to position [412, 0]
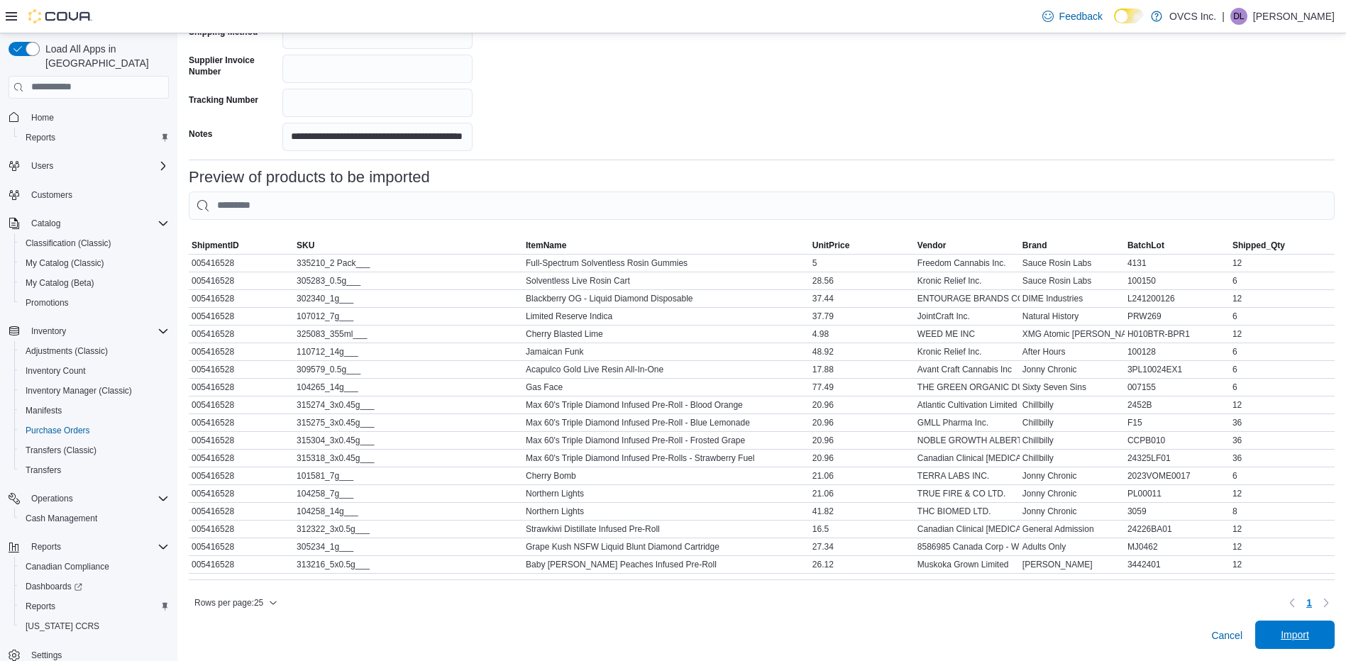
click at [1309, 633] on span "Import" at bounding box center [1295, 635] width 28 height 14
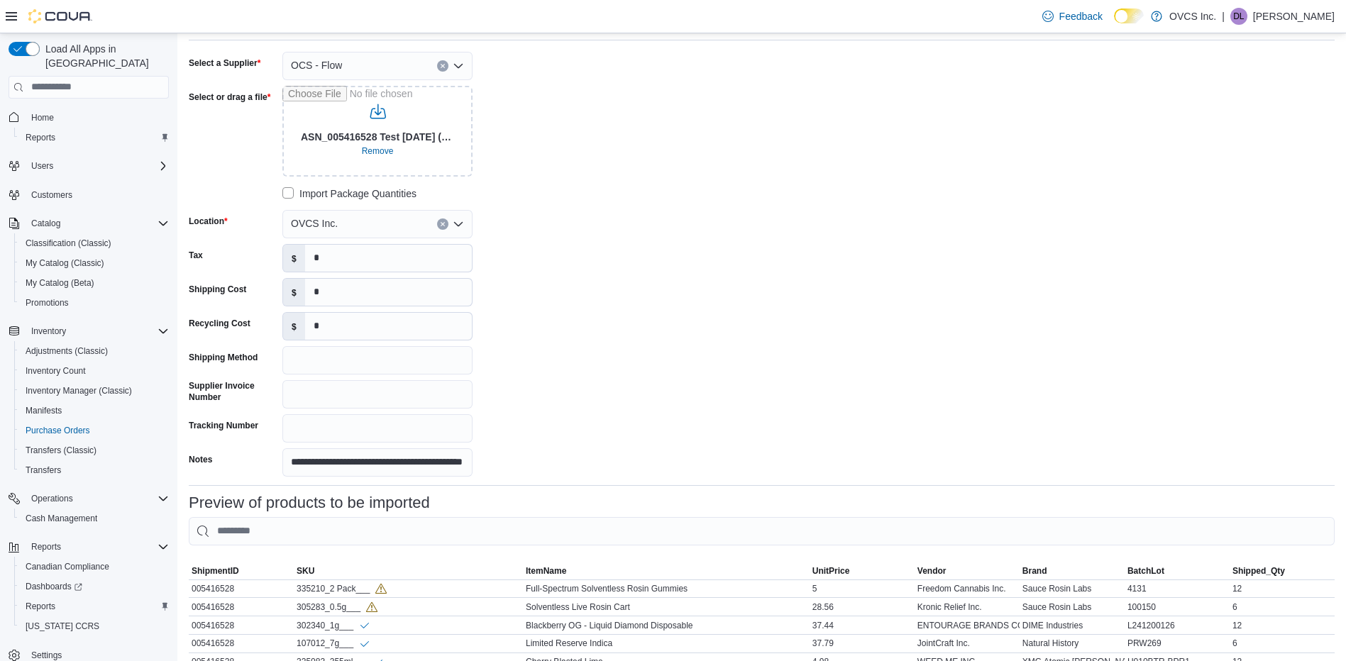
scroll to position [62, 0]
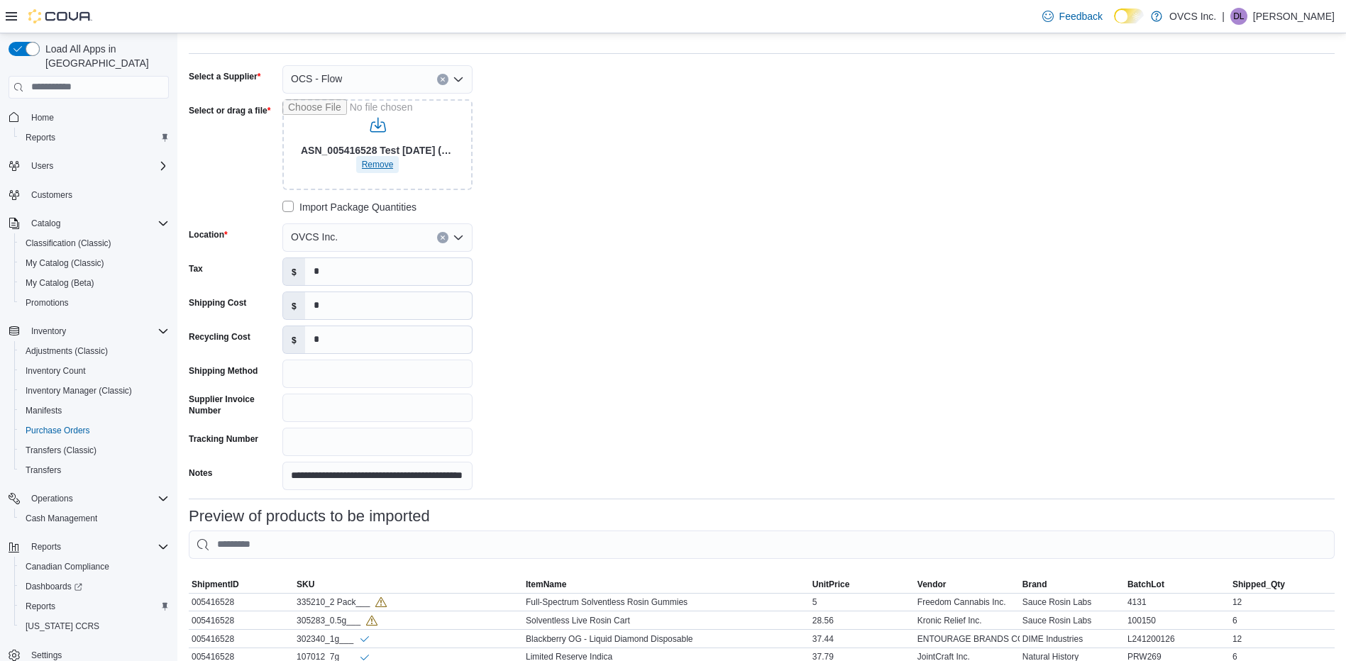
click at [378, 164] on span "Remove" at bounding box center [378, 164] width 32 height 11
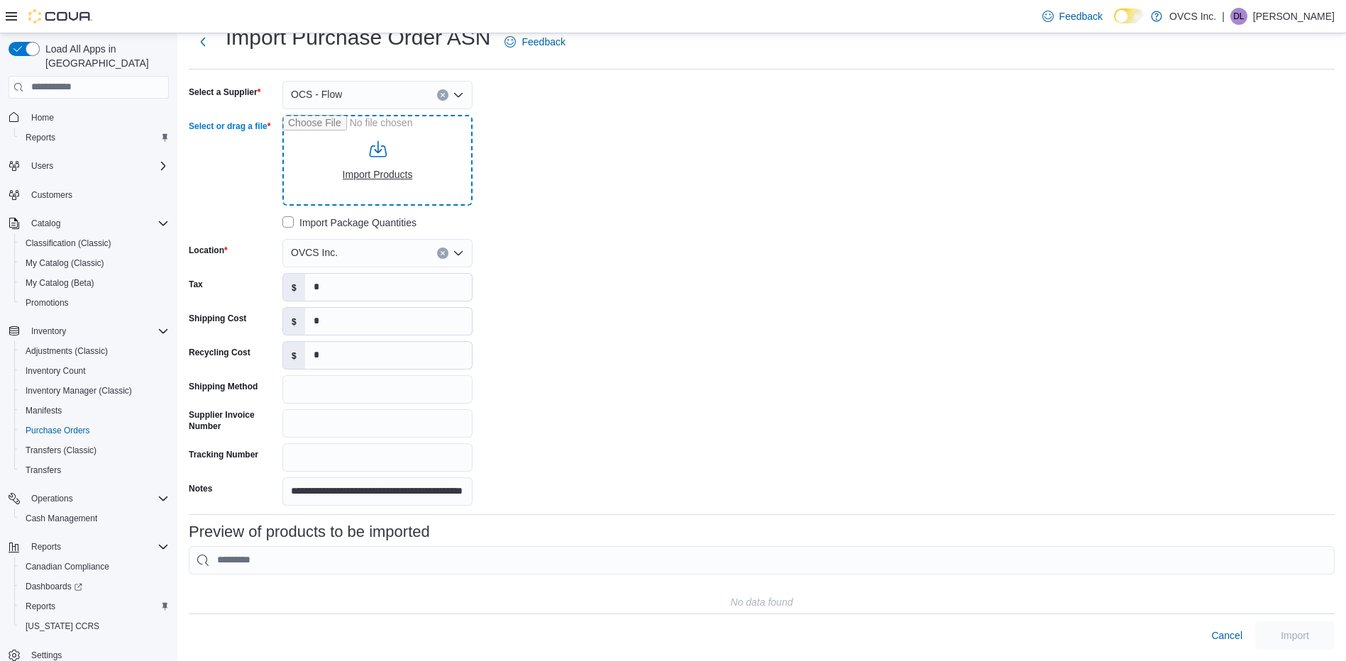
click at [376, 164] on input "Select or drag a file" at bounding box center [377, 160] width 190 height 91
type input "**********"
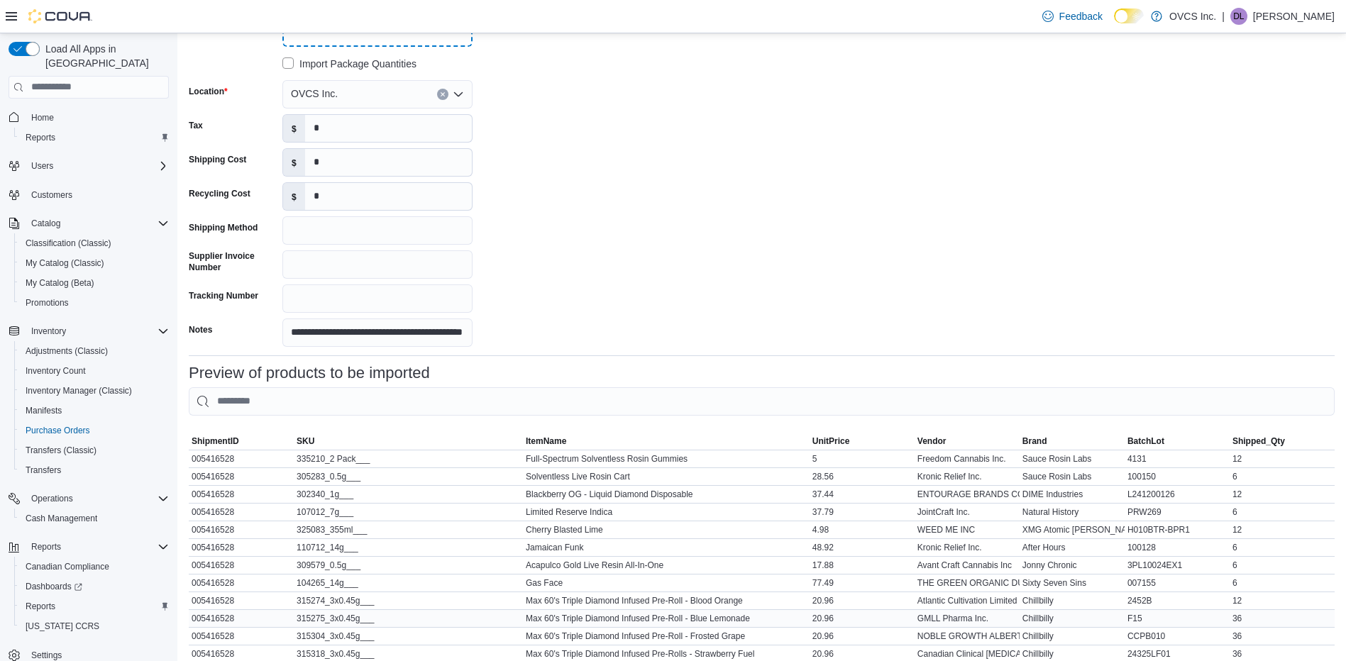
scroll to position [412, 0]
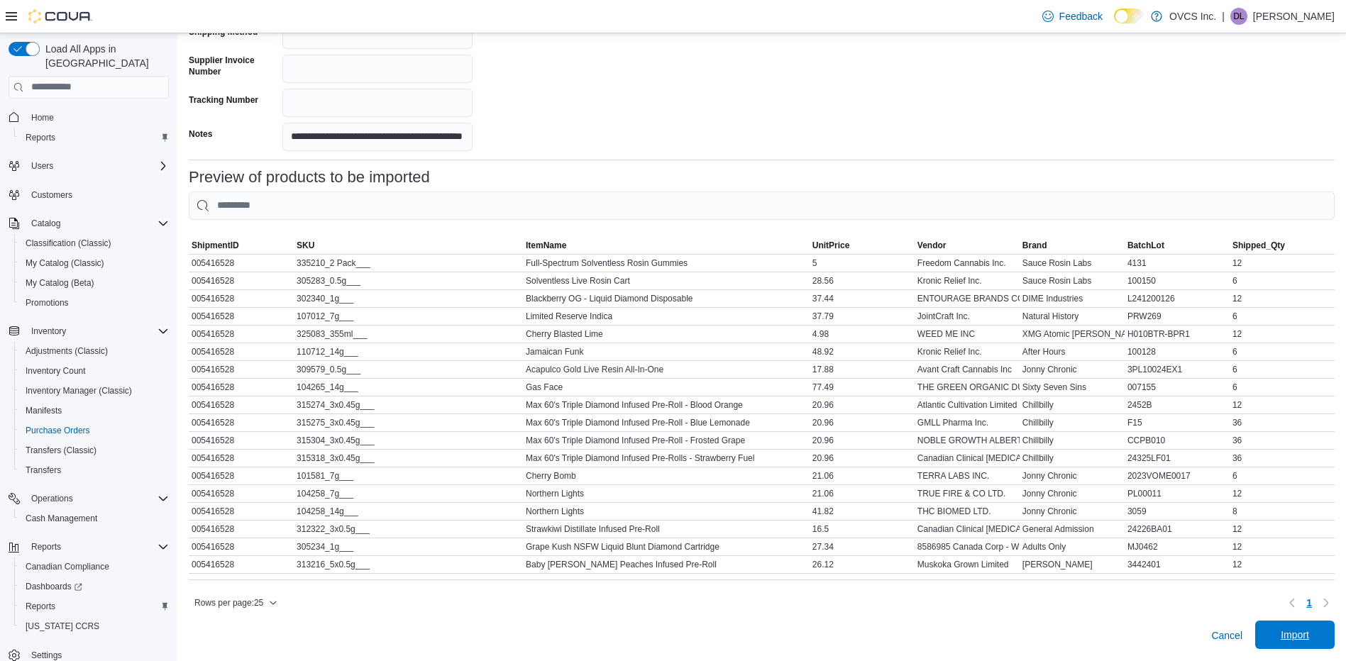
click at [1305, 629] on span "Import" at bounding box center [1295, 635] width 28 height 14
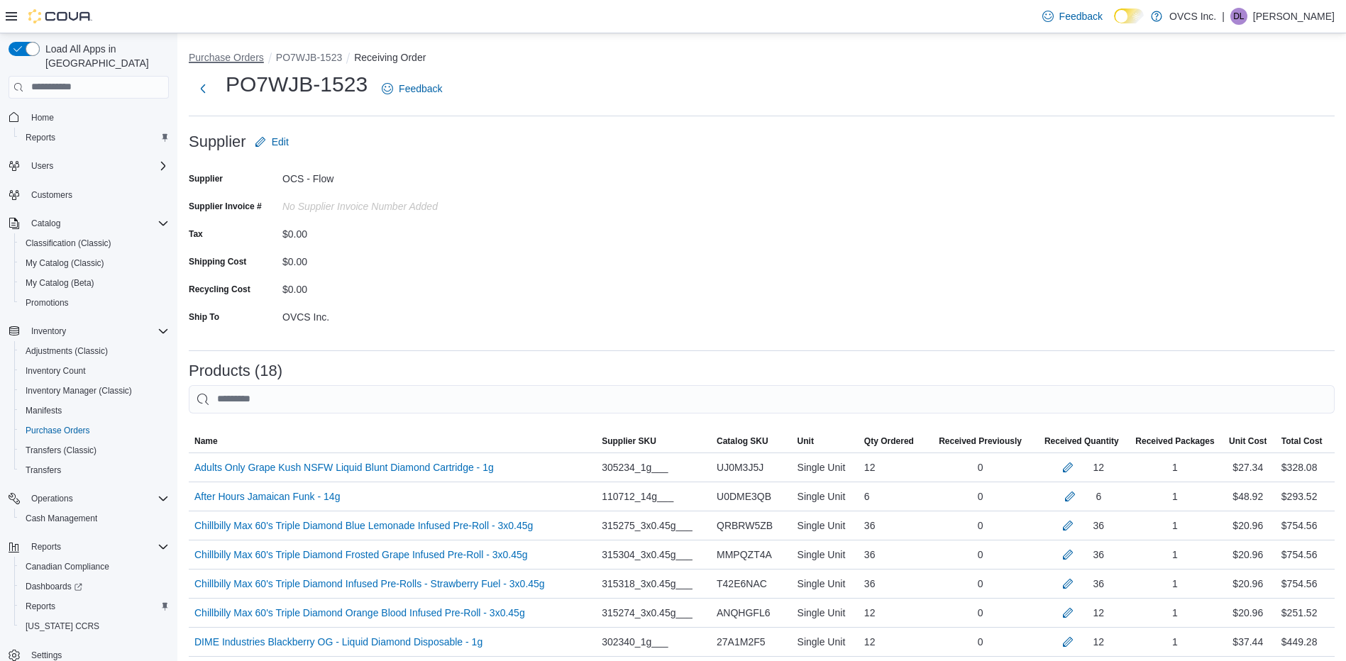
click at [229, 60] on button "Purchase Orders" at bounding box center [226, 57] width 75 height 11
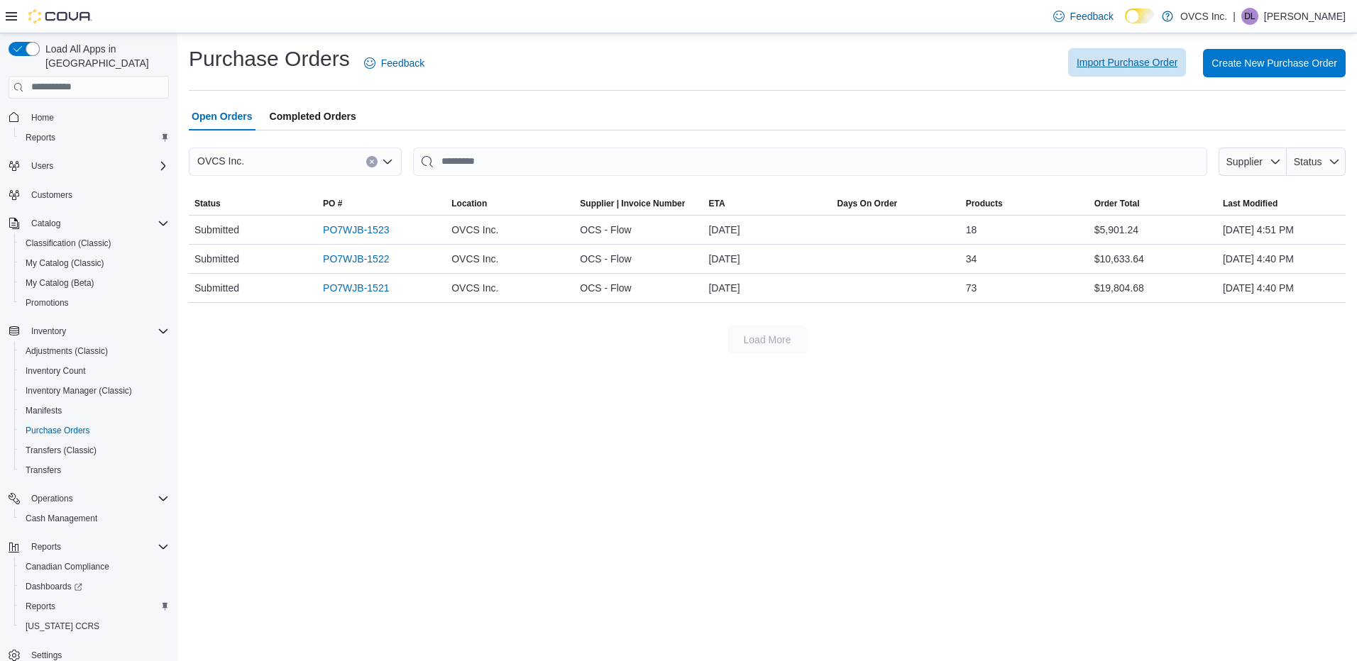
click at [1125, 57] on span "Import Purchase Order" at bounding box center [1127, 62] width 101 height 14
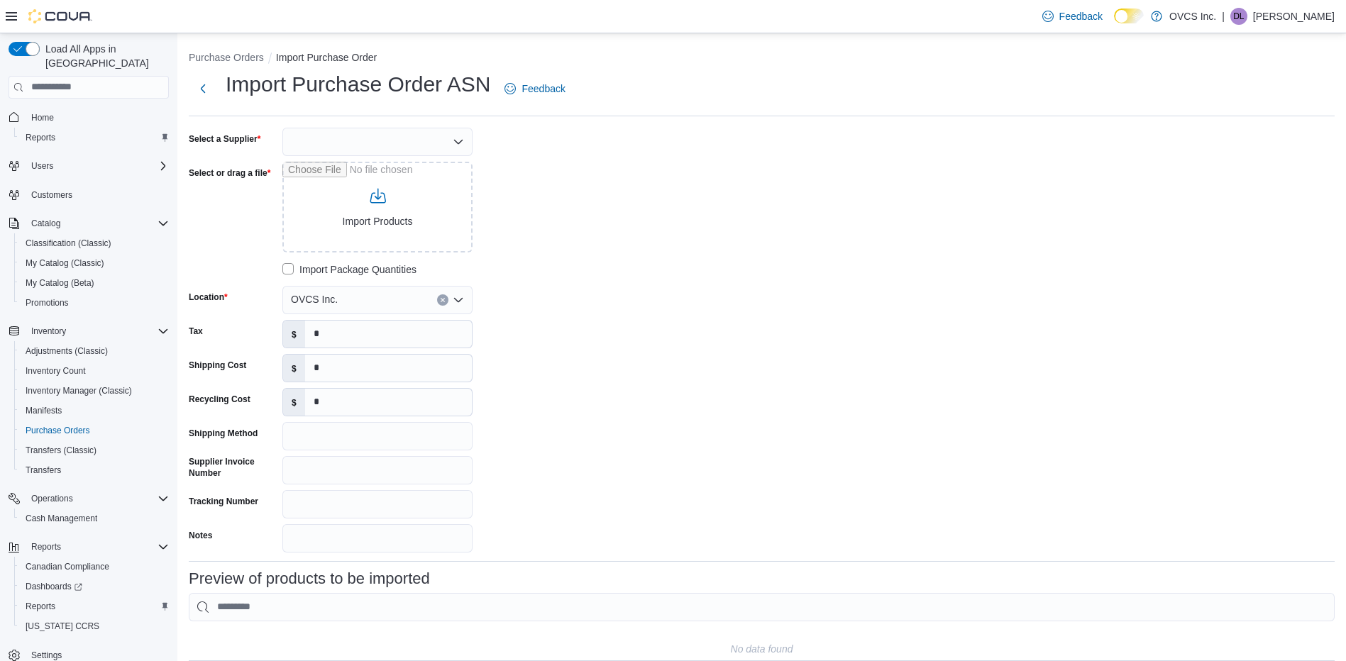
click at [460, 143] on icon "Open list of options" at bounding box center [458, 141] width 9 height 4
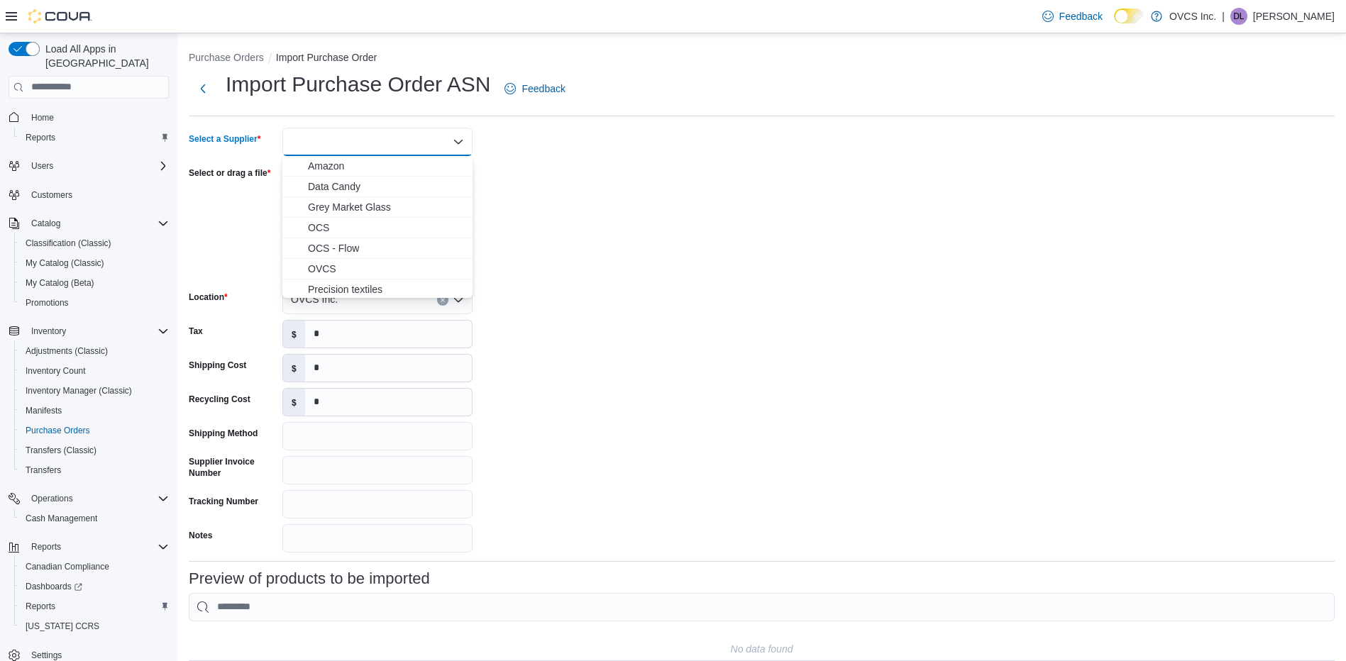
click at [346, 248] on span "OCS - Flow" at bounding box center [386, 248] width 156 height 14
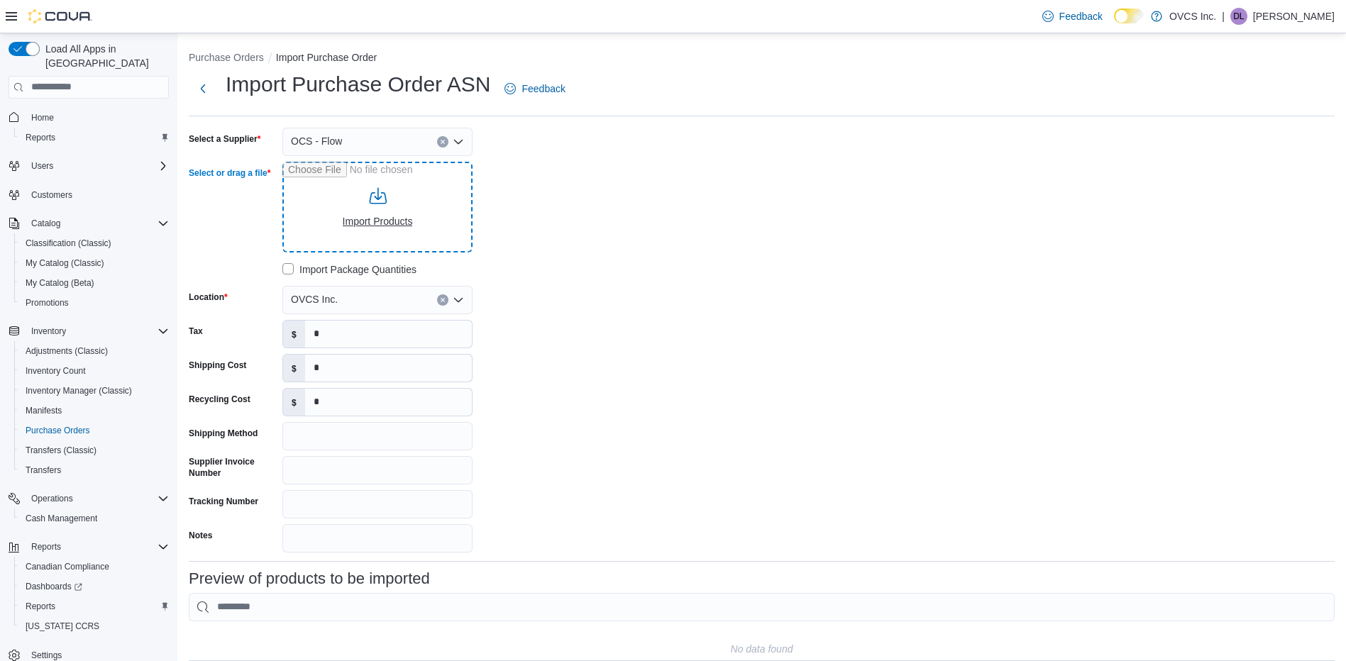
click at [363, 219] on input "Select or drag a file" at bounding box center [377, 207] width 190 height 91
type input "**********"
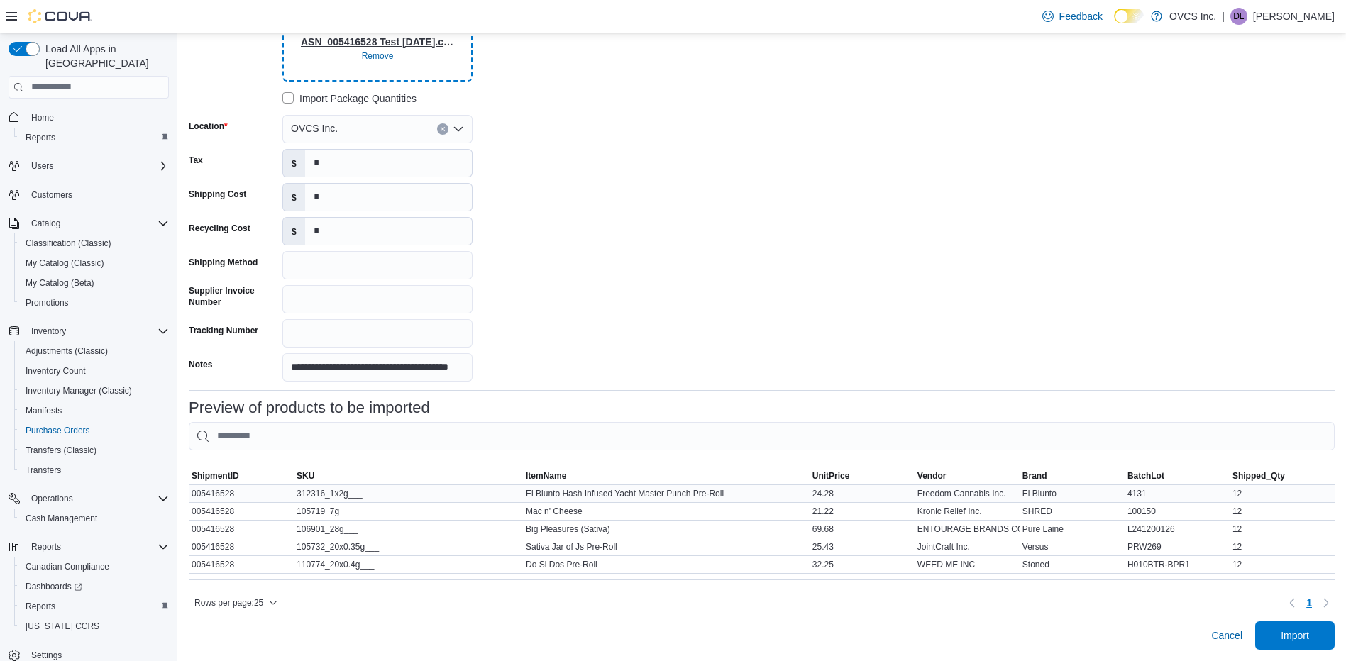
scroll to position [182, 0]
click at [1307, 633] on span "Import" at bounding box center [1295, 635] width 28 height 14
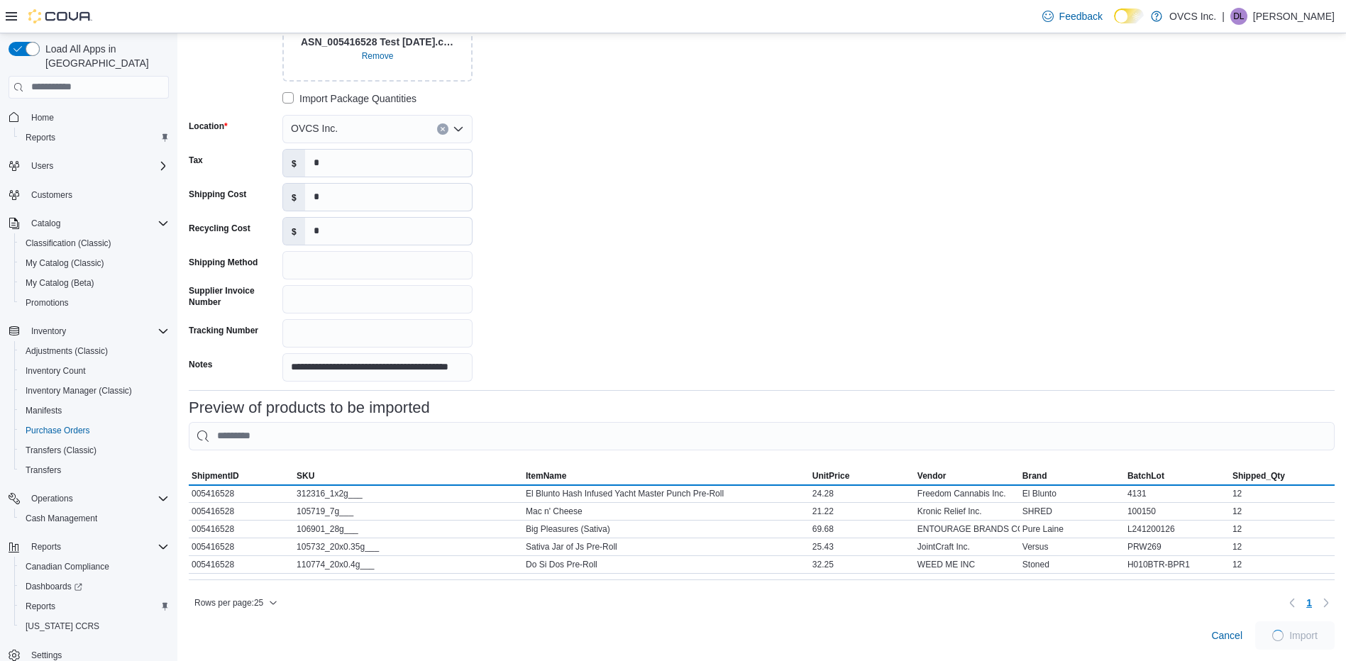
scroll to position [178, 0]
